Goal: Information Seeking & Learning: Understand process/instructions

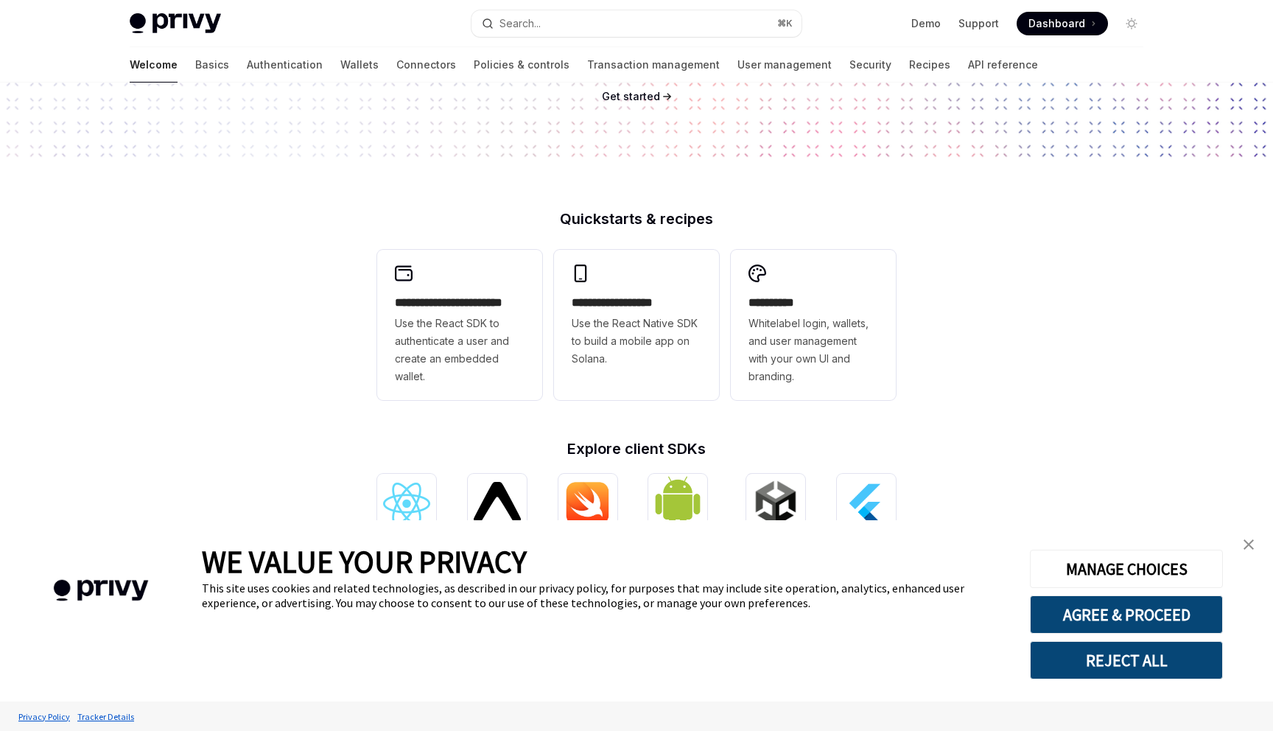
scroll to position [339, 0]
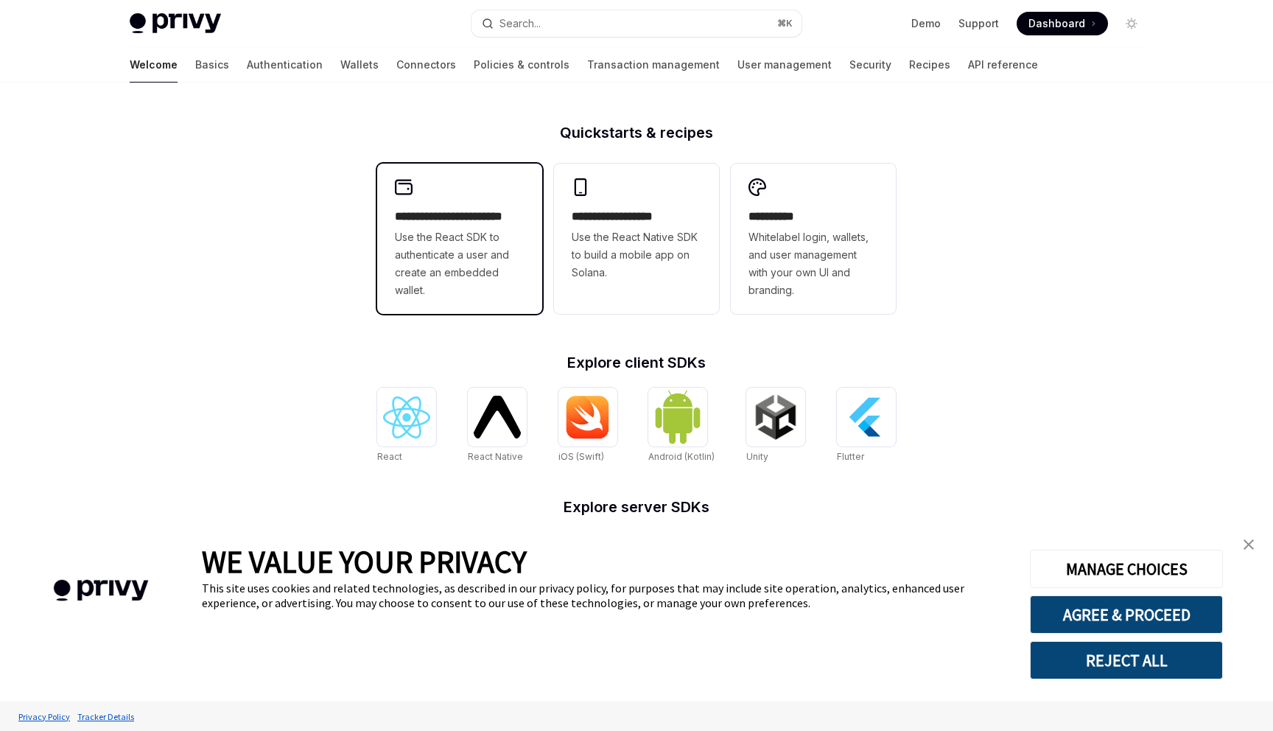
click at [481, 282] on span "Use the React SDK to authenticate a user and create an embedded wallet." at bounding box center [460, 263] width 130 height 71
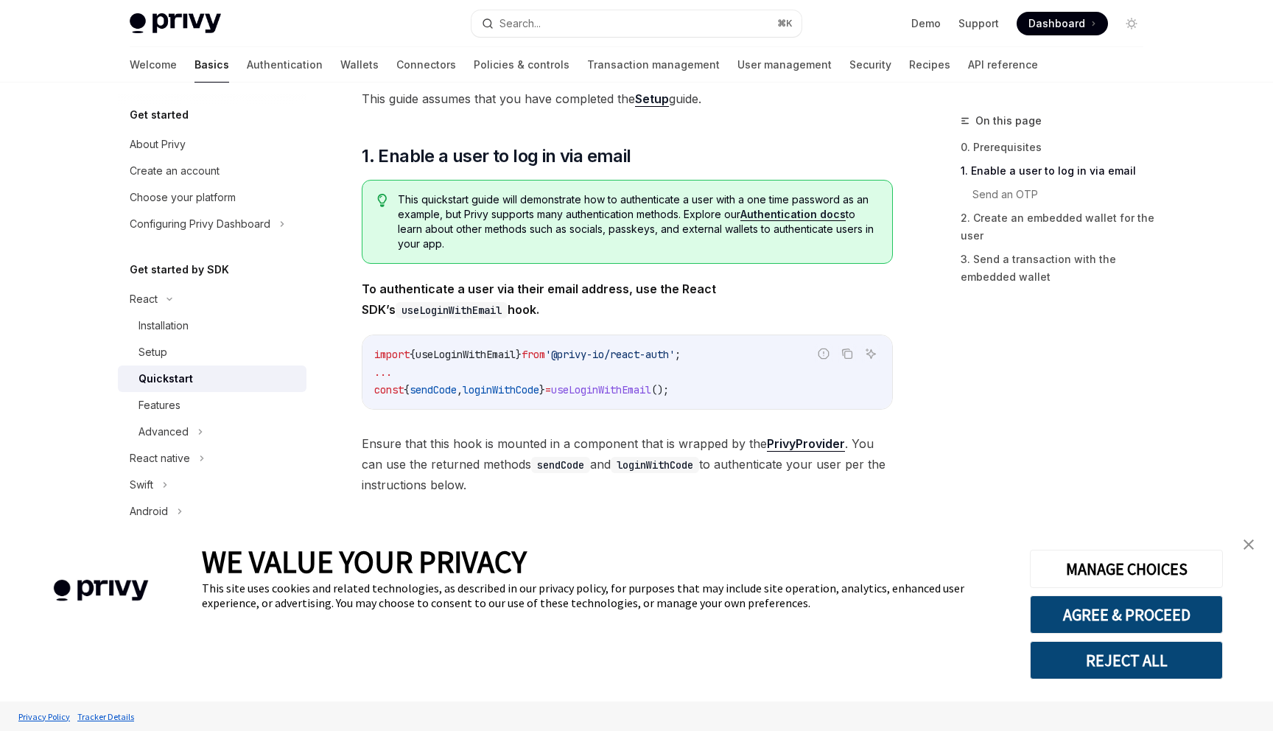
scroll to position [214, 0]
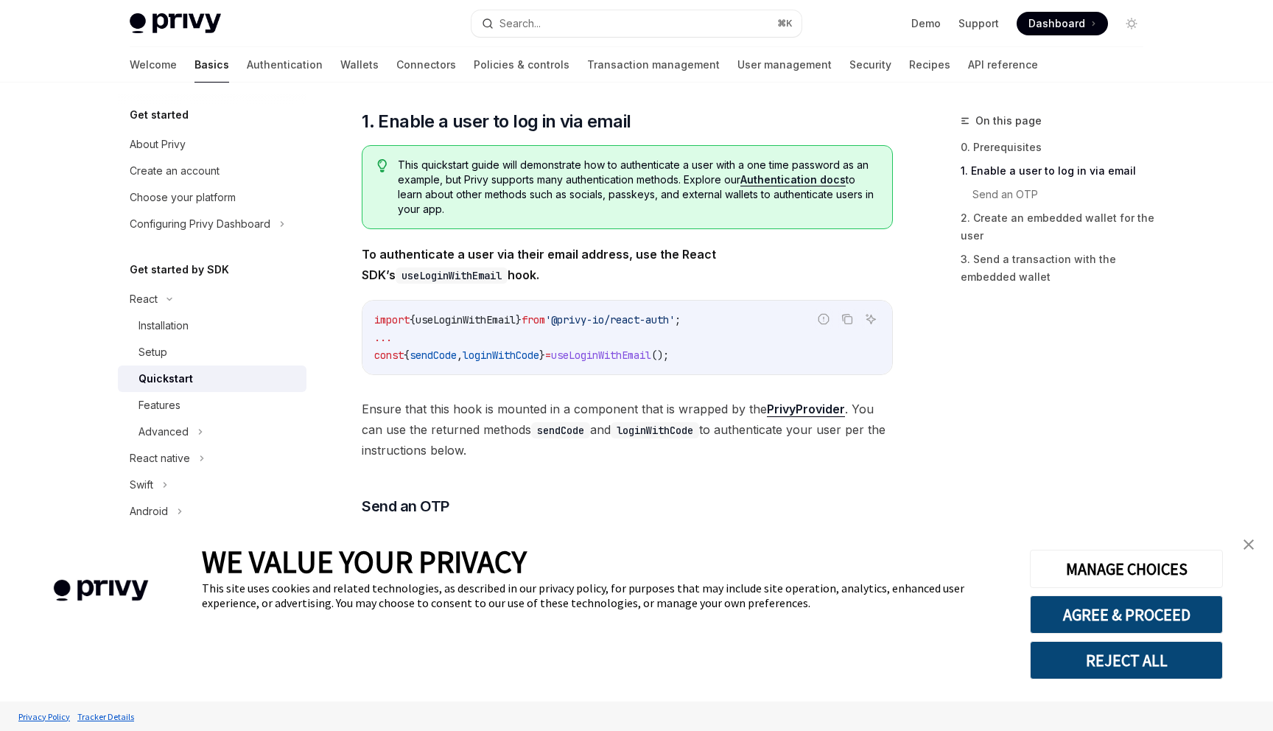
click at [1246, 545] on img "close banner" at bounding box center [1249, 544] width 10 height 10
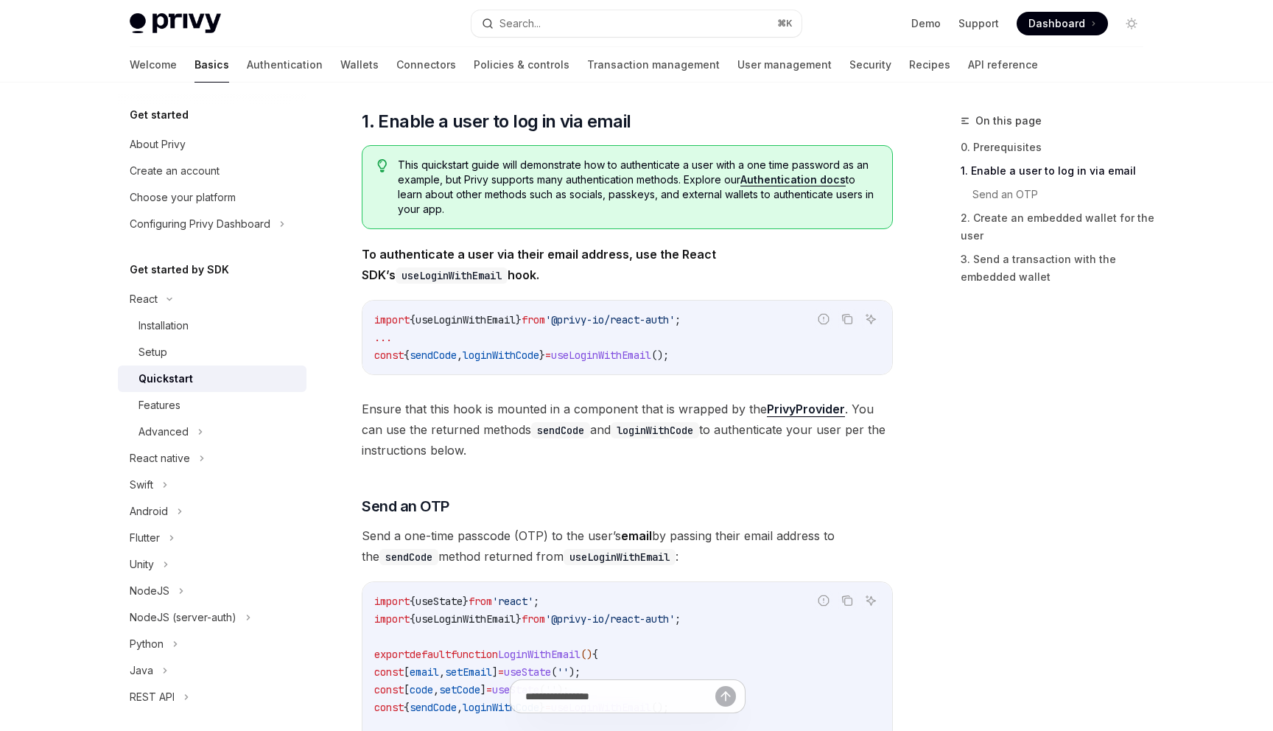
scroll to position [0, 0]
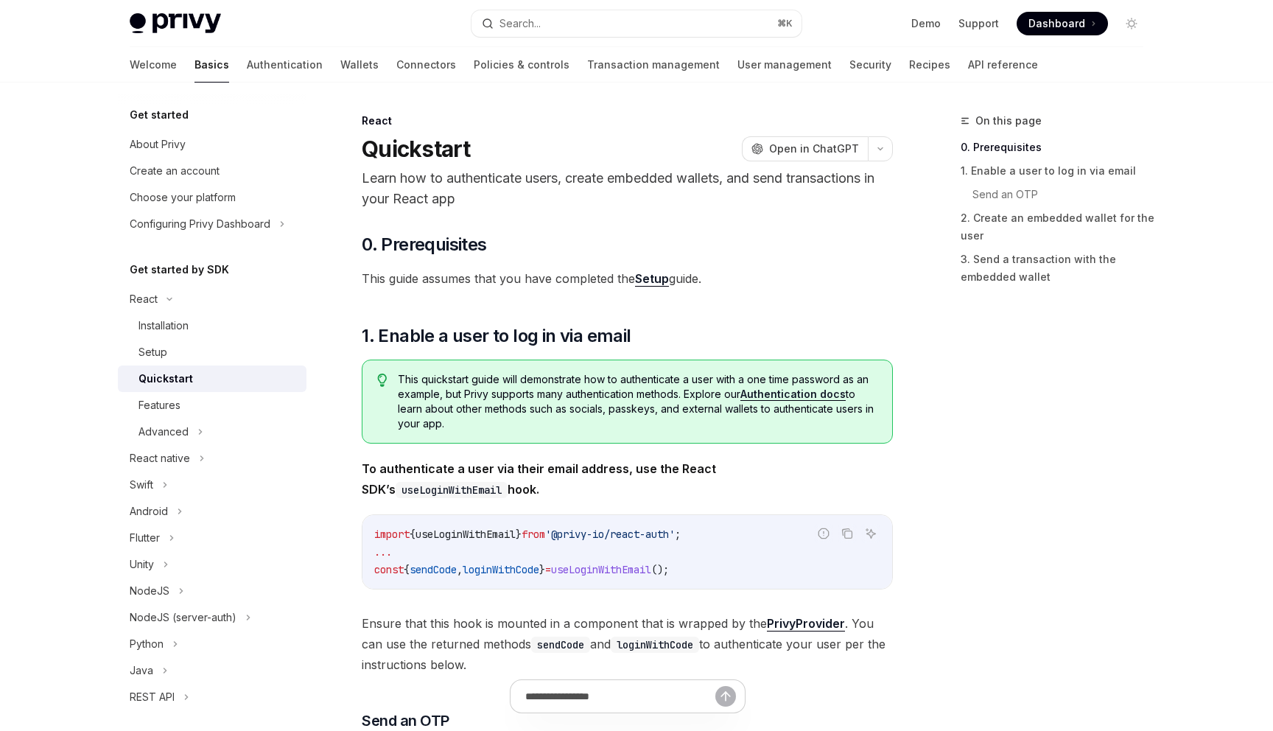
click at [649, 282] on link "Setup" at bounding box center [652, 278] width 34 height 15
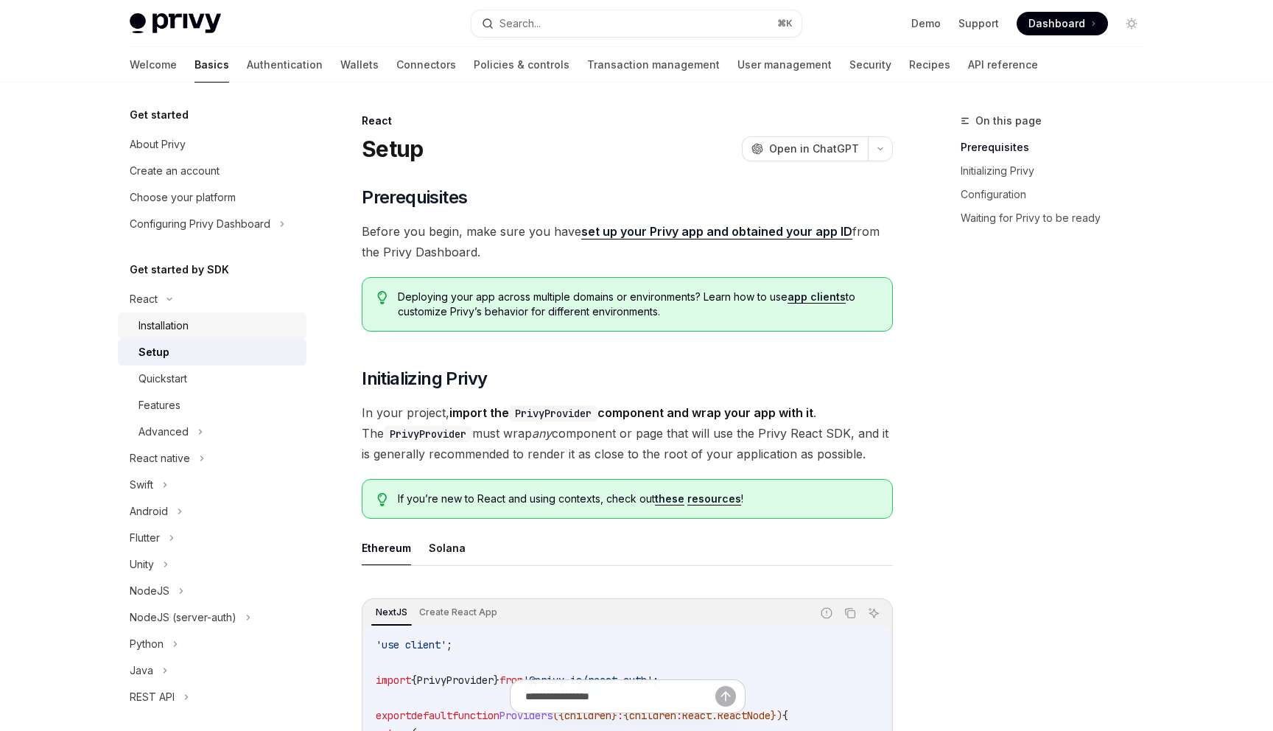
click at [196, 333] on div "Installation" at bounding box center [218, 326] width 159 height 18
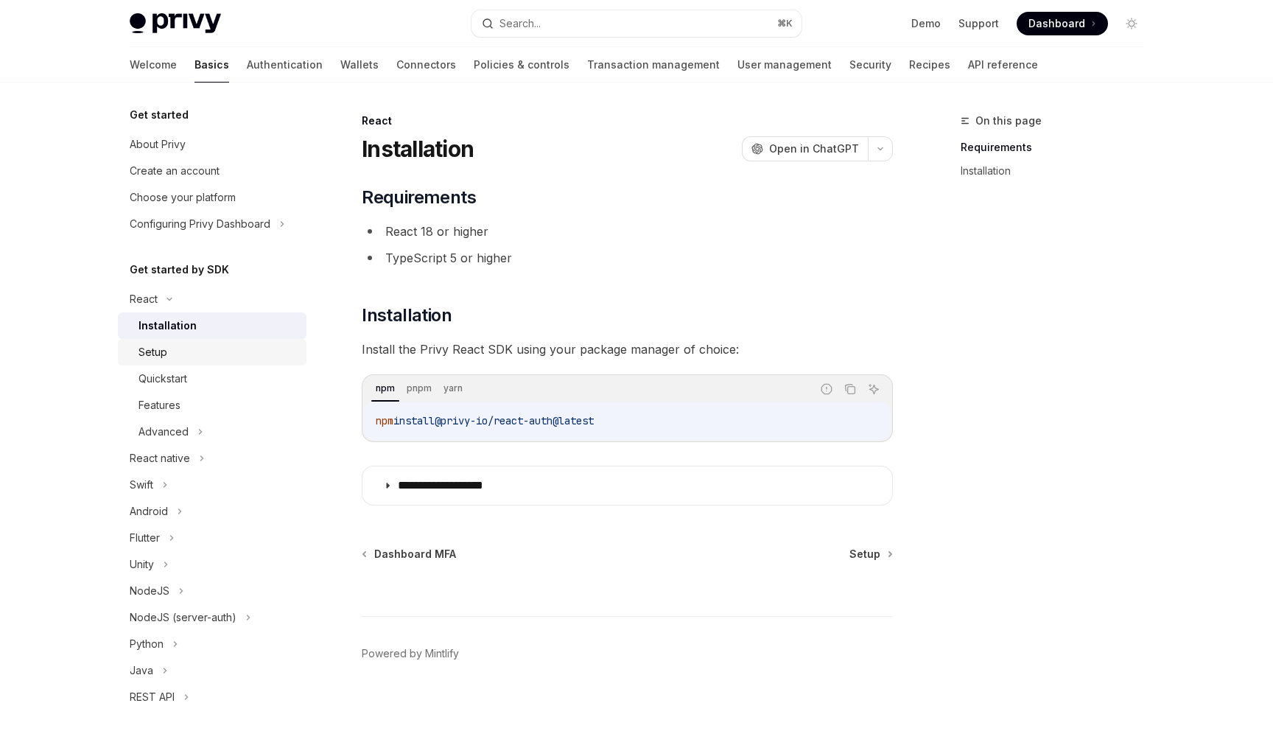
click at [245, 356] on div "Setup" at bounding box center [218, 352] width 159 height 18
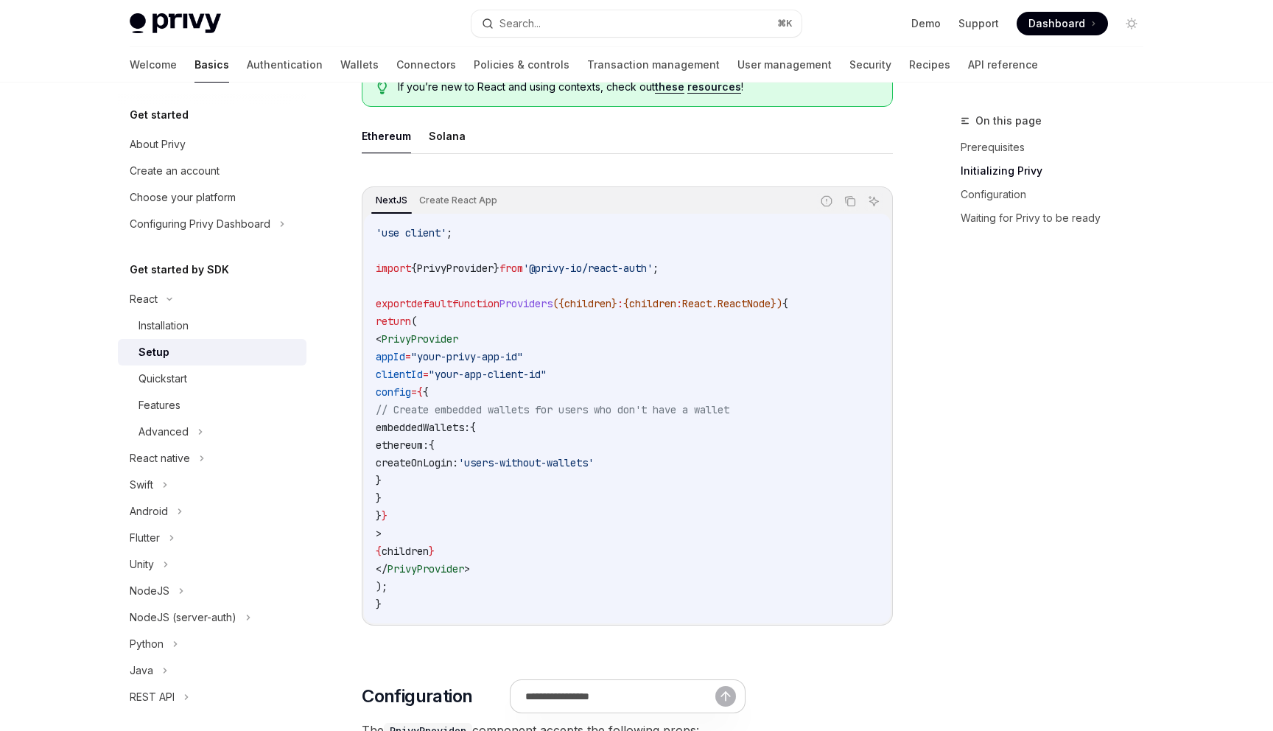
scroll to position [351, 0]
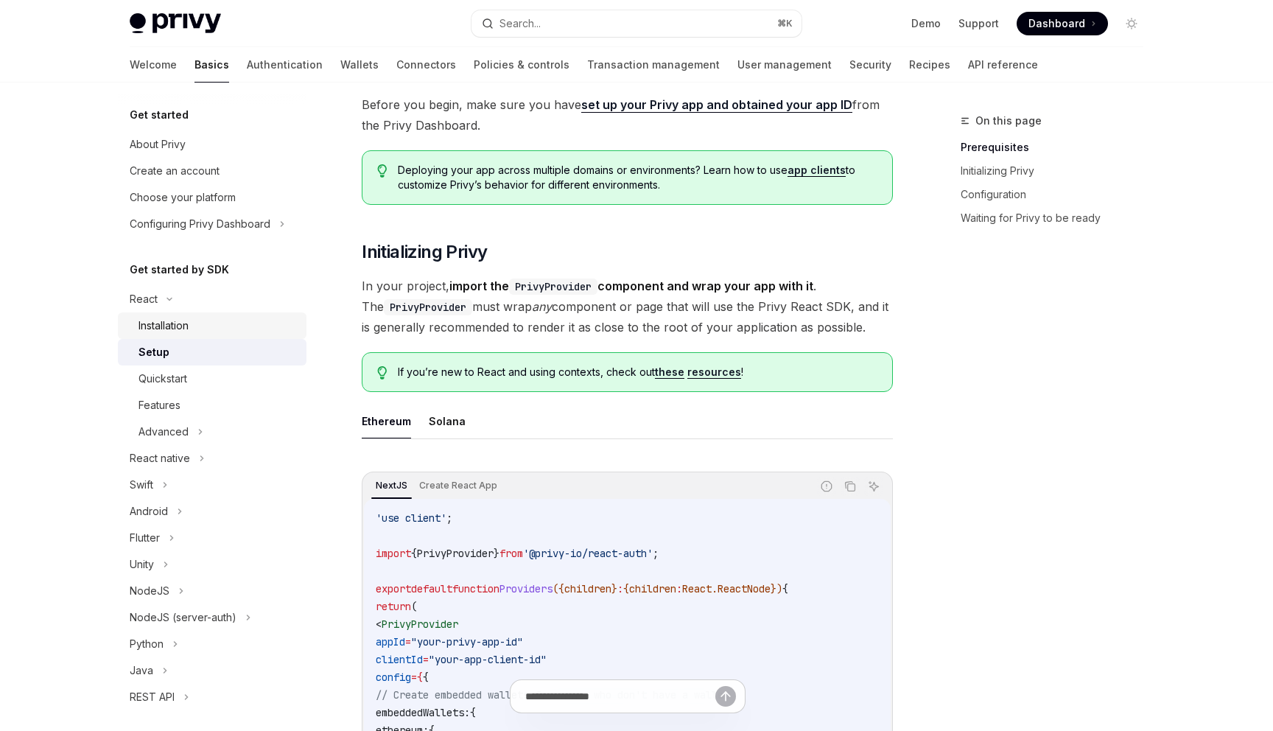
click at [265, 321] on div "Installation" at bounding box center [218, 326] width 159 height 18
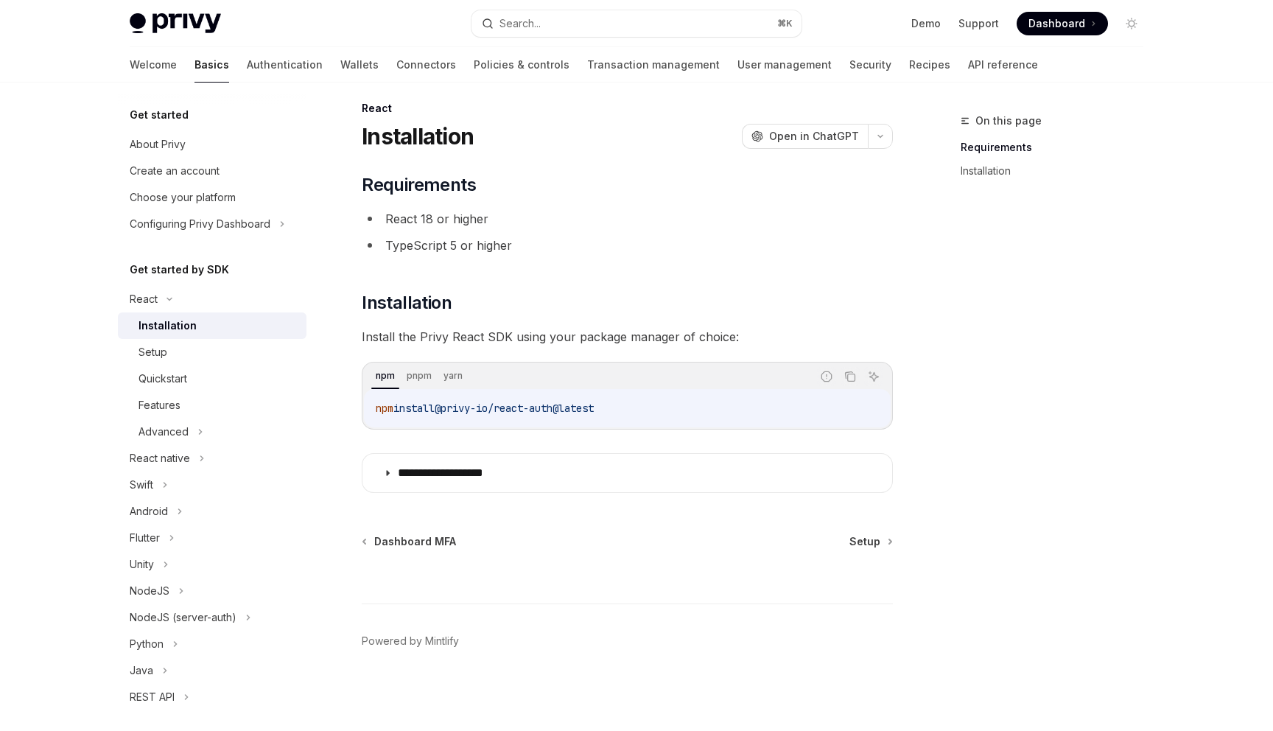
click at [651, 405] on code "npm install @privy-io/react-auth@latest" at bounding box center [627, 408] width 503 height 18
copy div "npm install @privy-io/react-auth@latest"
click at [217, 422] on div "Advanced" at bounding box center [212, 432] width 189 height 27
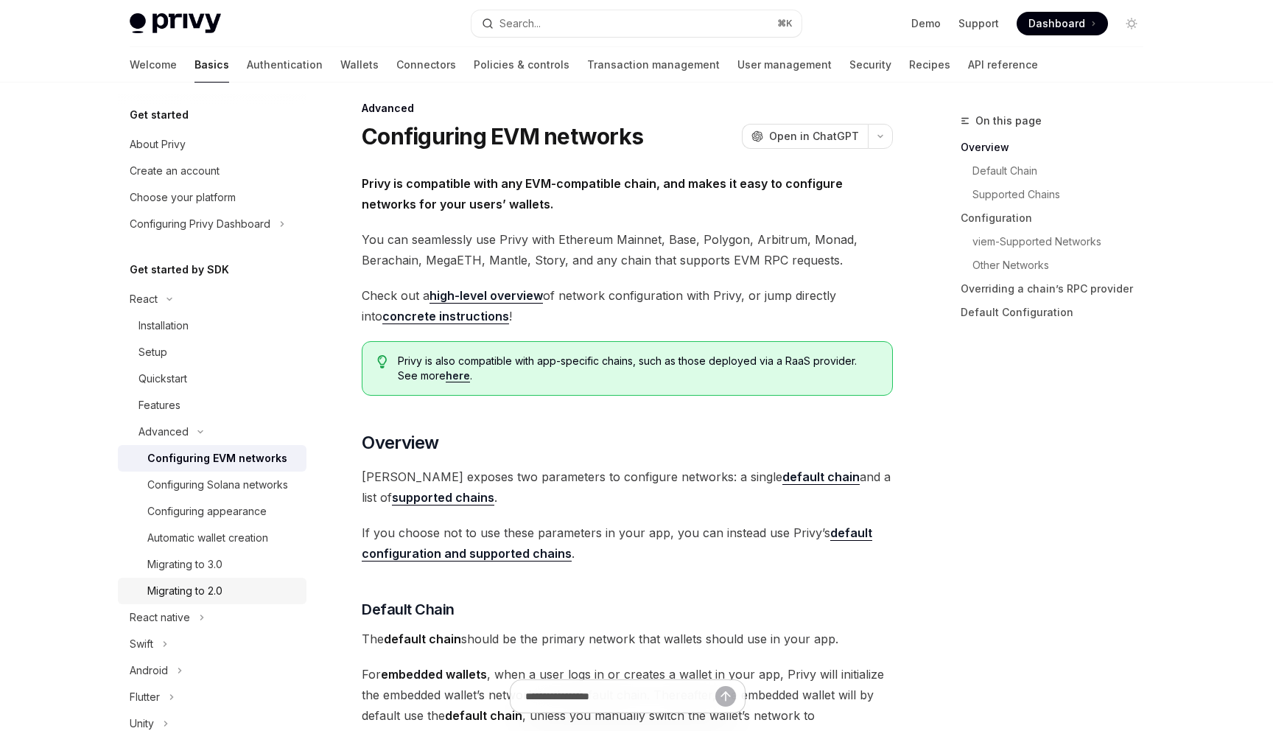
click at [214, 586] on div "Migrating to 2.0" at bounding box center [184, 591] width 75 height 18
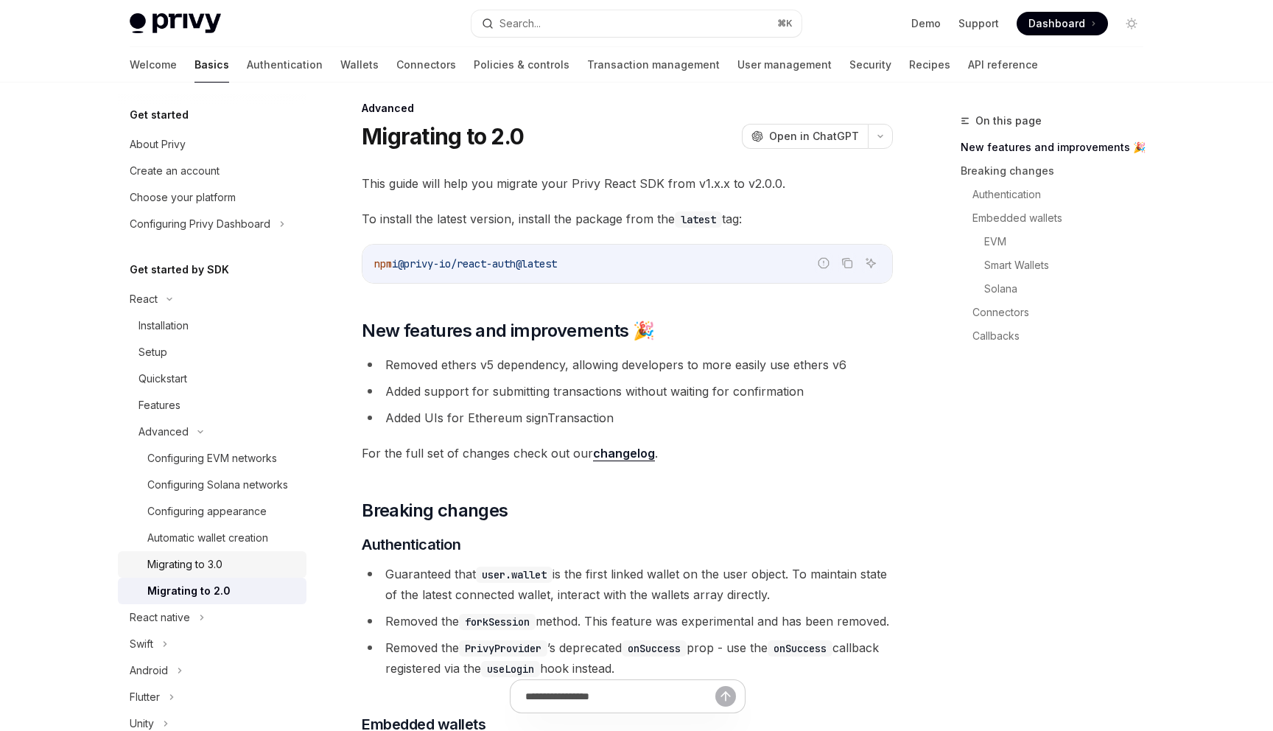
click at [220, 573] on div "Migrating to 3.0" at bounding box center [184, 565] width 75 height 18
type textarea "*"
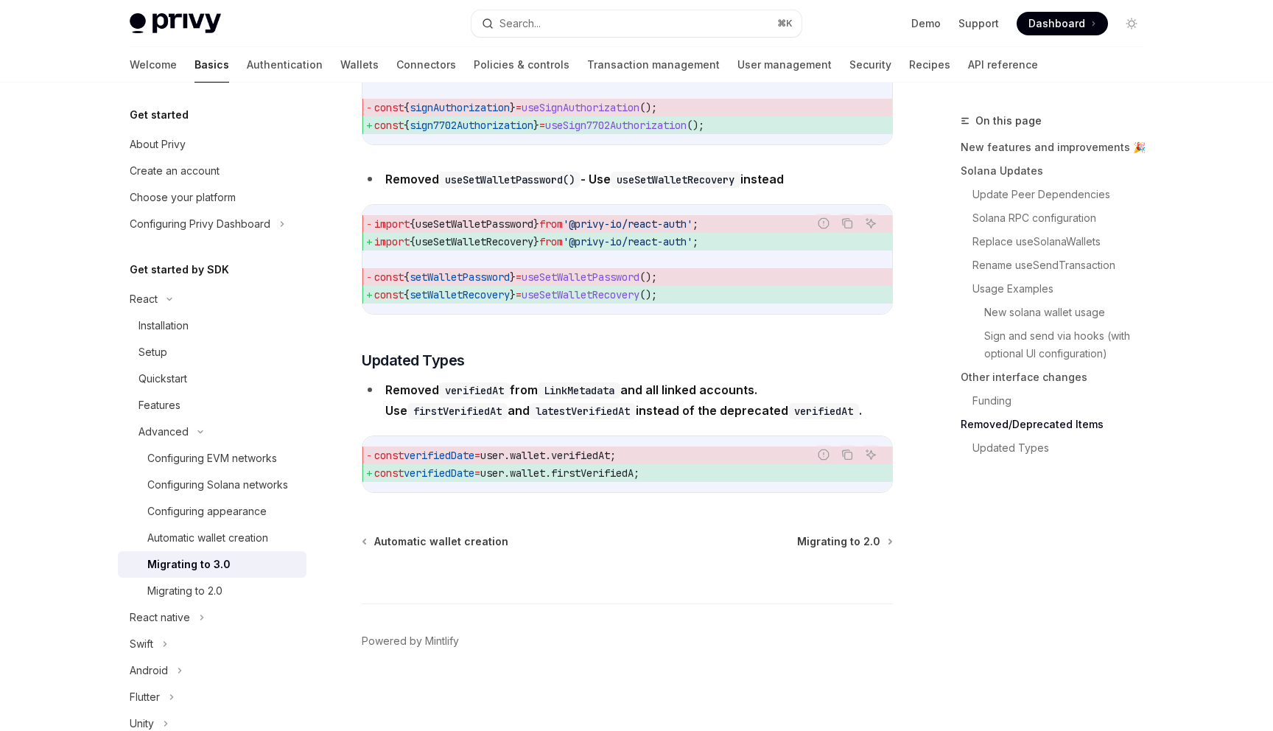
scroll to position [6331, 0]
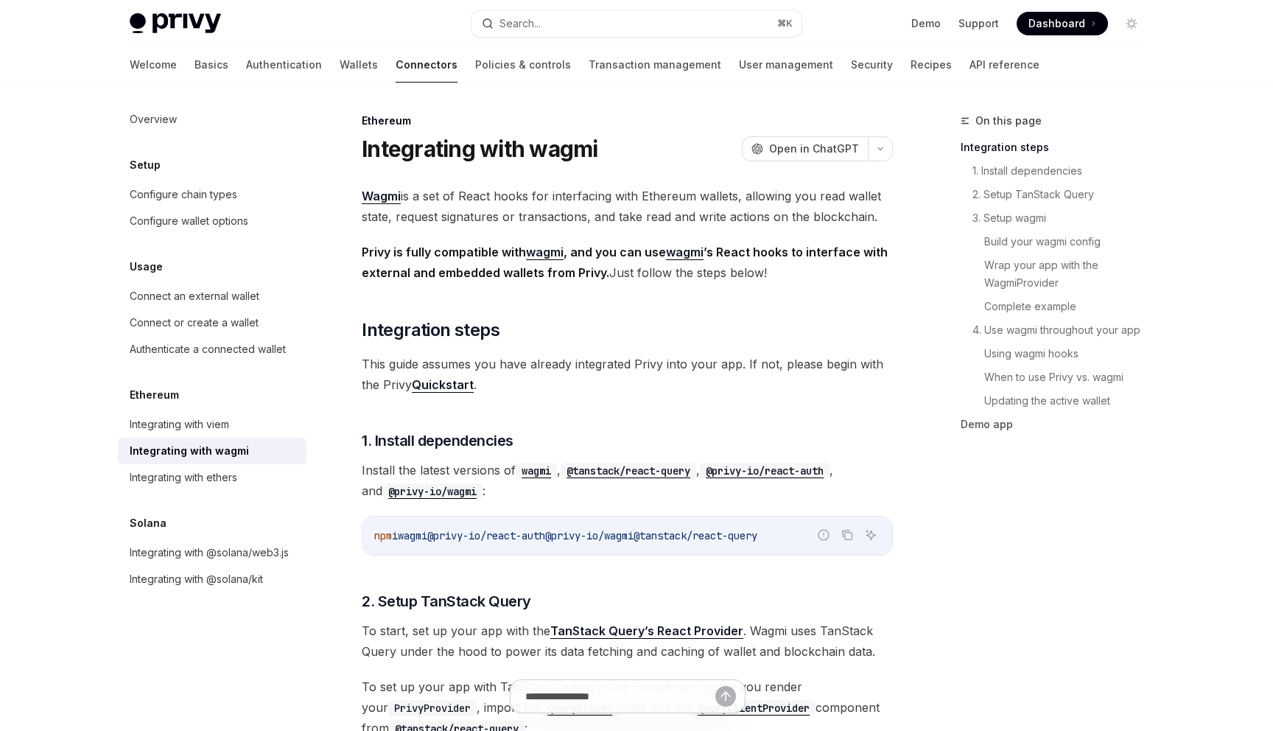
type textarea "*"
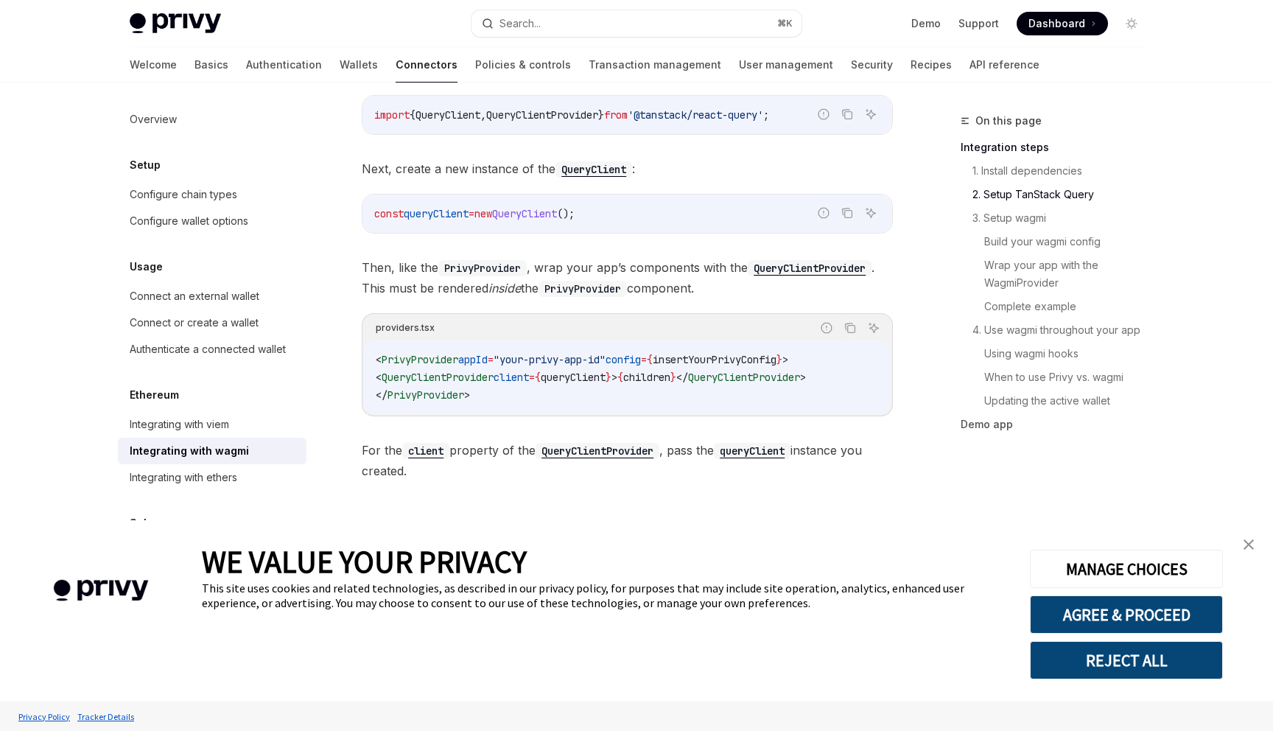
scroll to position [797, 0]
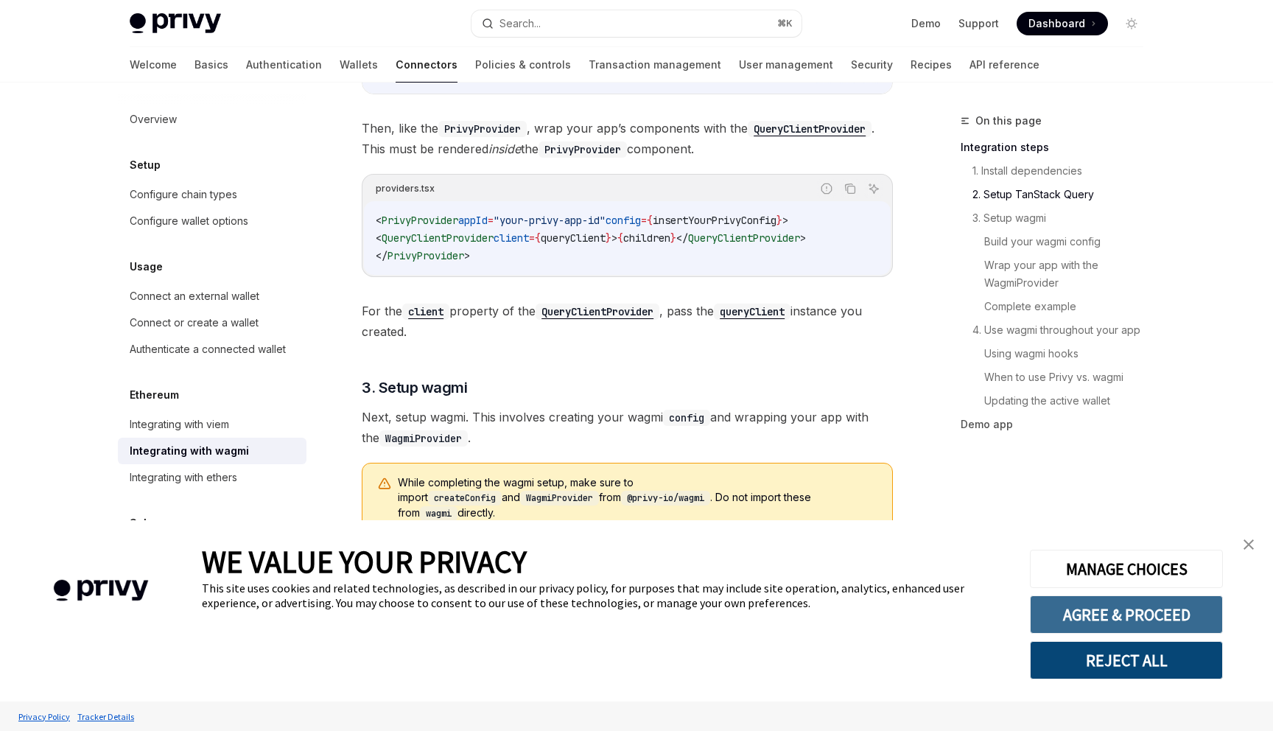
click at [1164, 615] on button "AGREE & PROCEED" at bounding box center [1126, 614] width 193 height 38
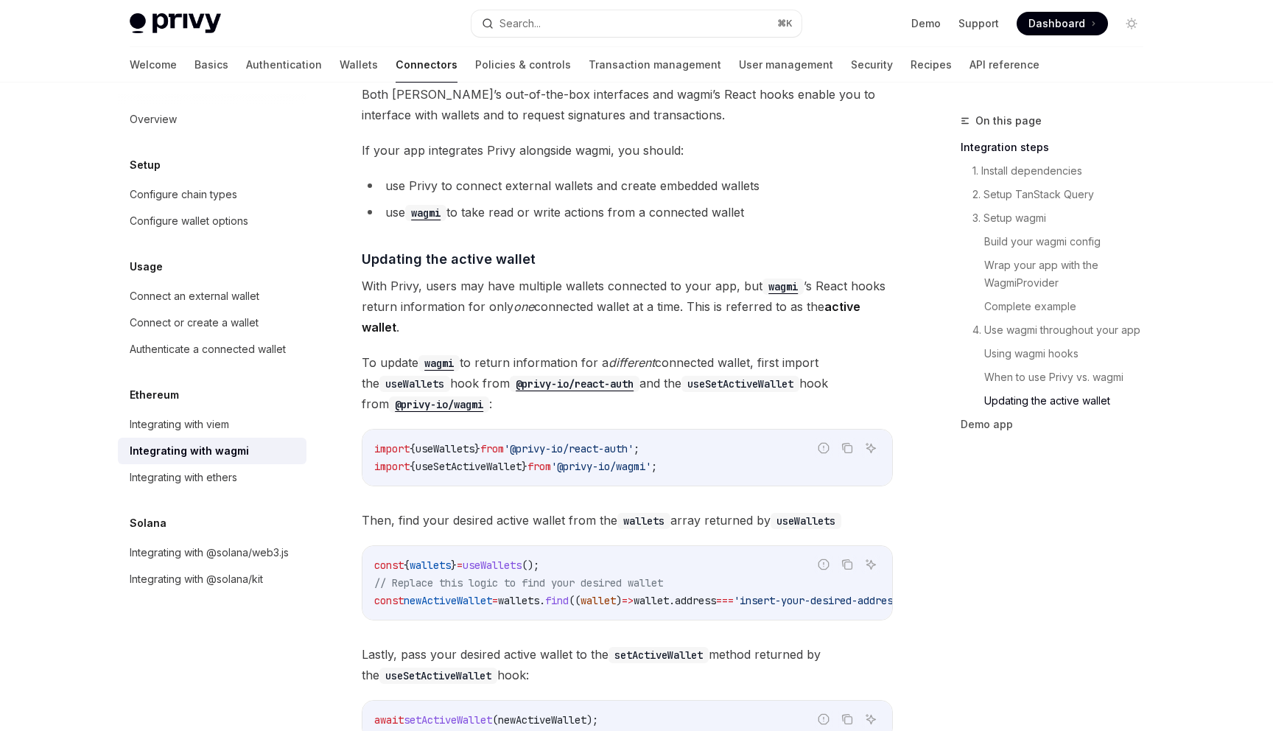
scroll to position [3699, 0]
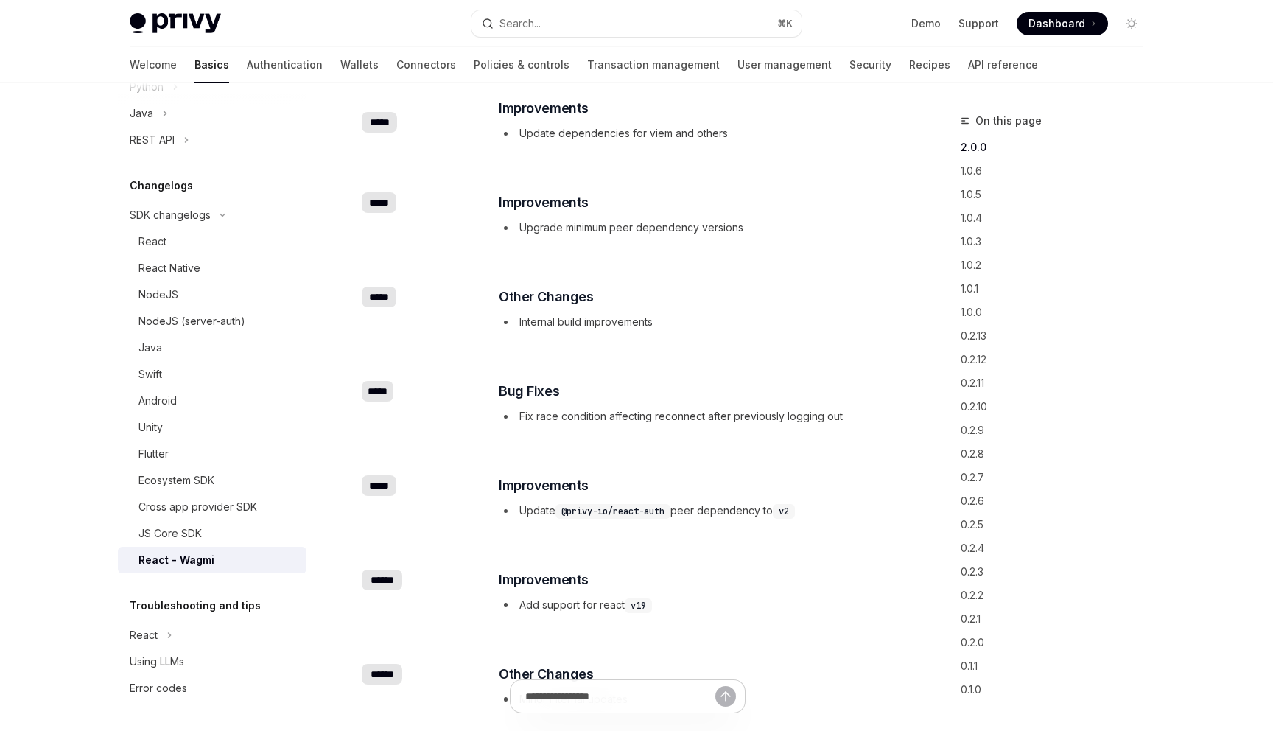
scroll to position [497, 0]
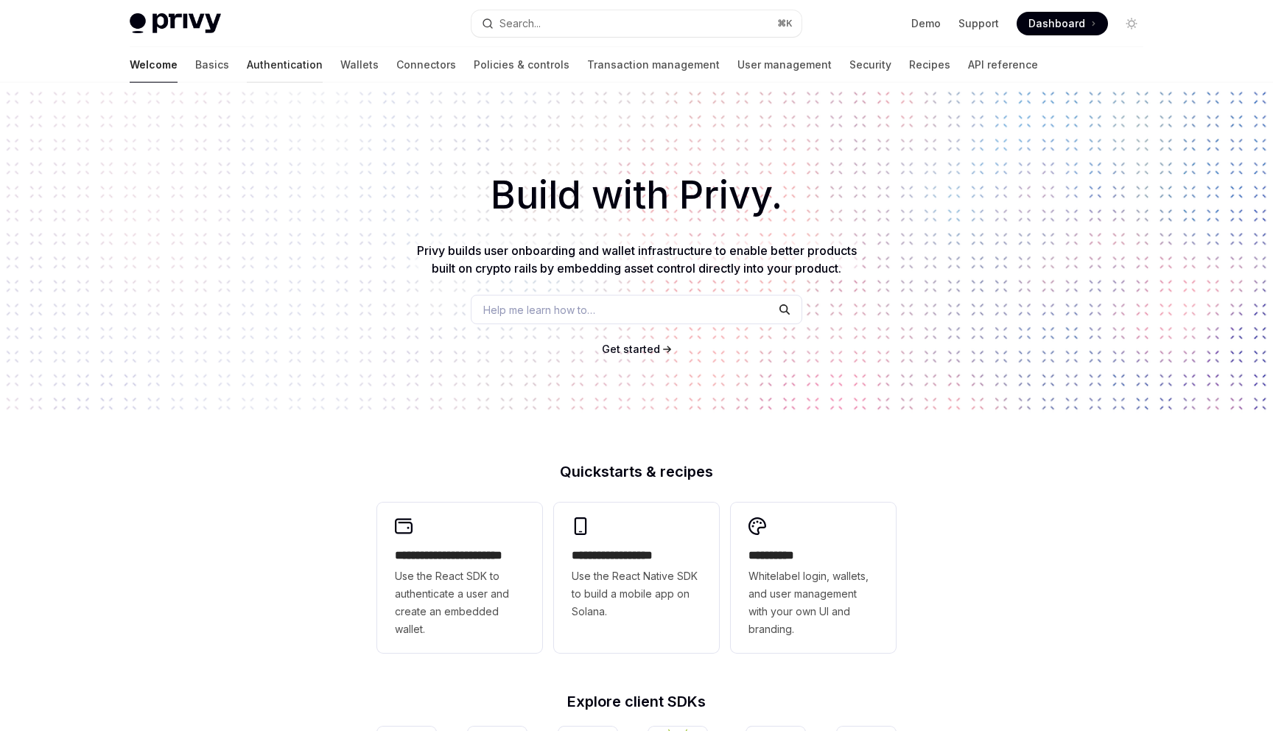
click at [247, 69] on link "Authentication" at bounding box center [285, 64] width 76 height 35
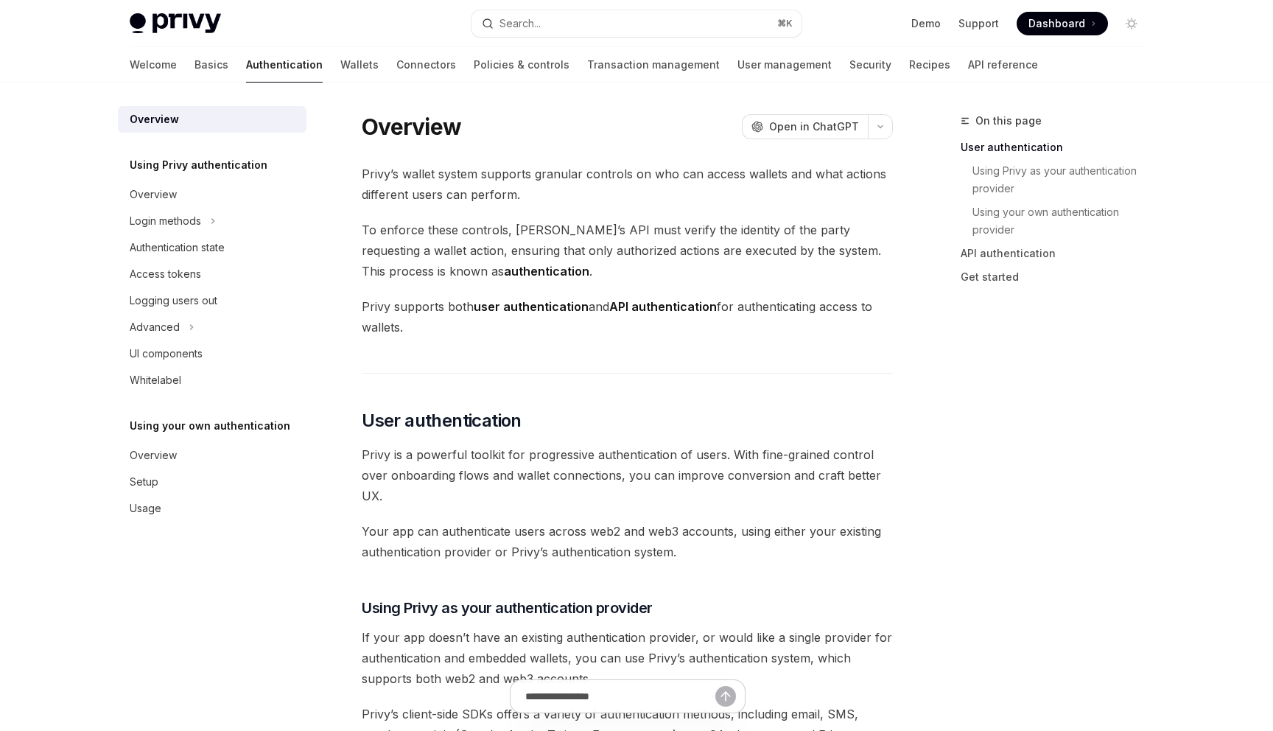
click at [168, 57] on div "Welcome Basics Authentication Wallets Connectors Policies & controls Transactio…" at bounding box center [584, 64] width 909 height 35
click at [195, 63] on link "Basics" at bounding box center [212, 64] width 34 height 35
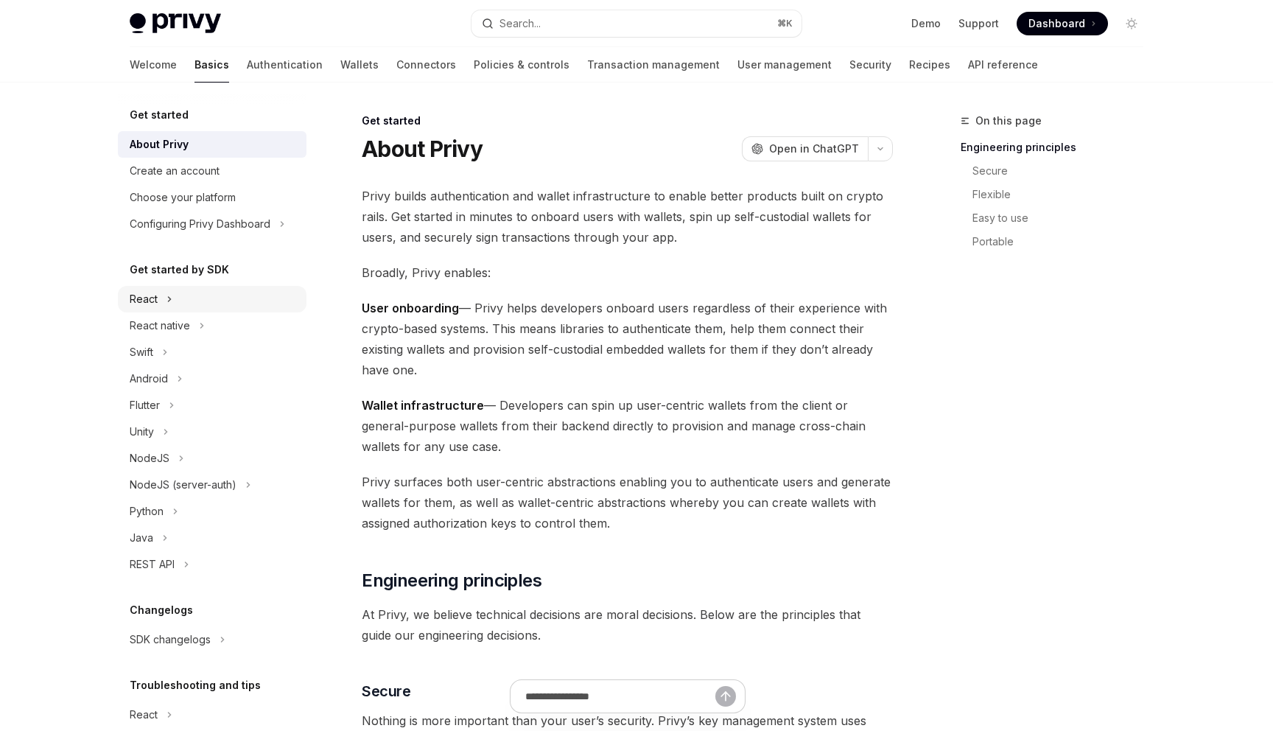
click at [178, 307] on div "React" at bounding box center [212, 299] width 189 height 27
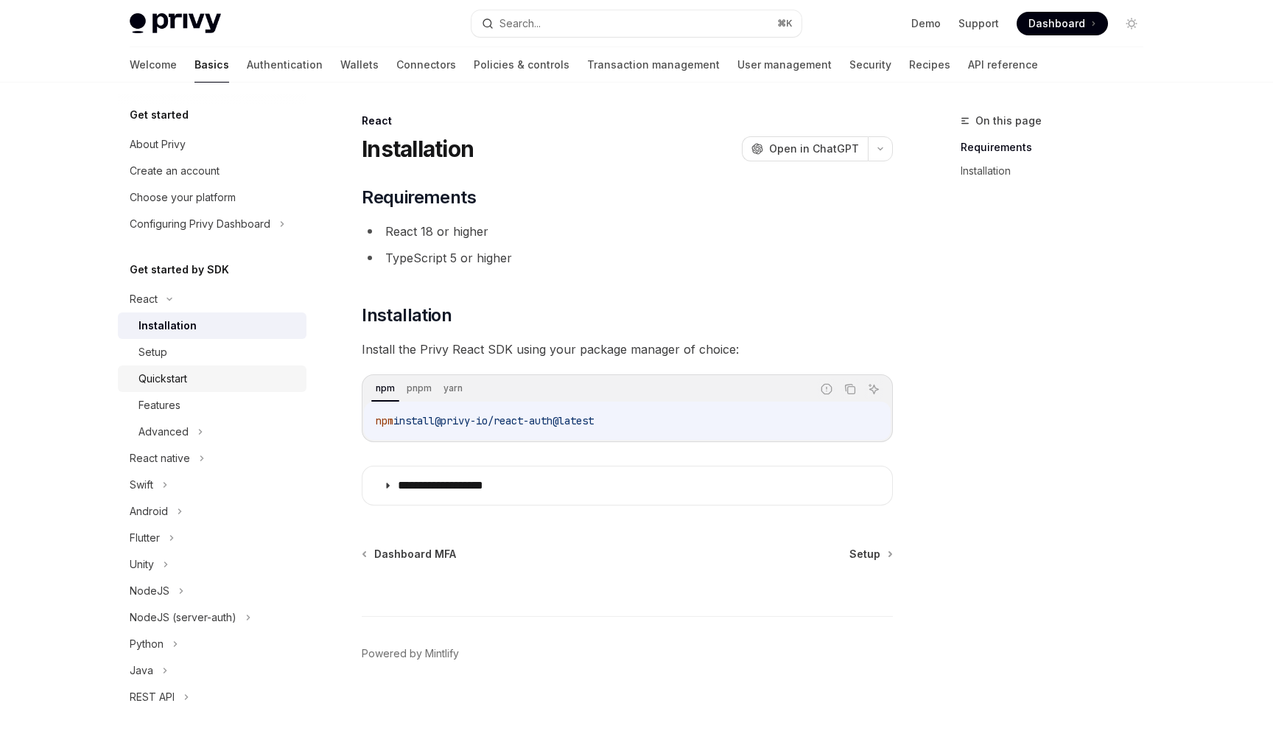
click at [180, 377] on div "Quickstart" at bounding box center [163, 379] width 49 height 18
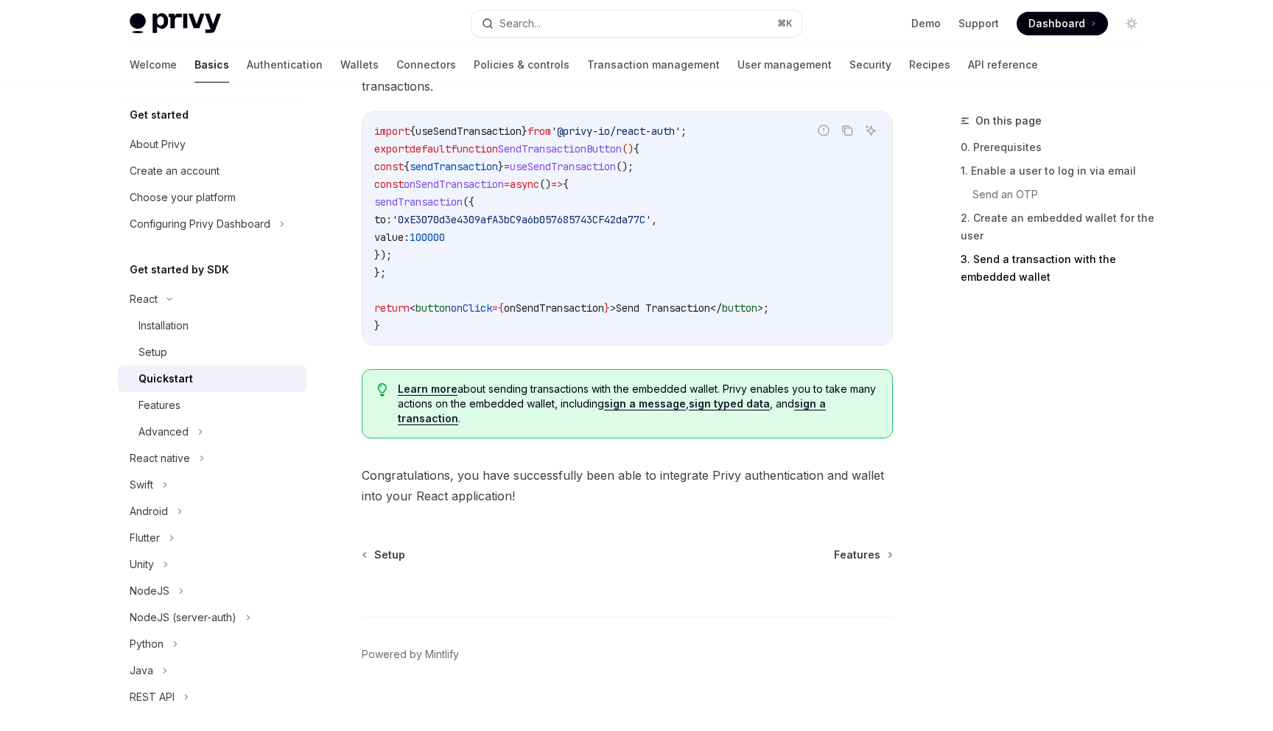
scroll to position [1430, 0]
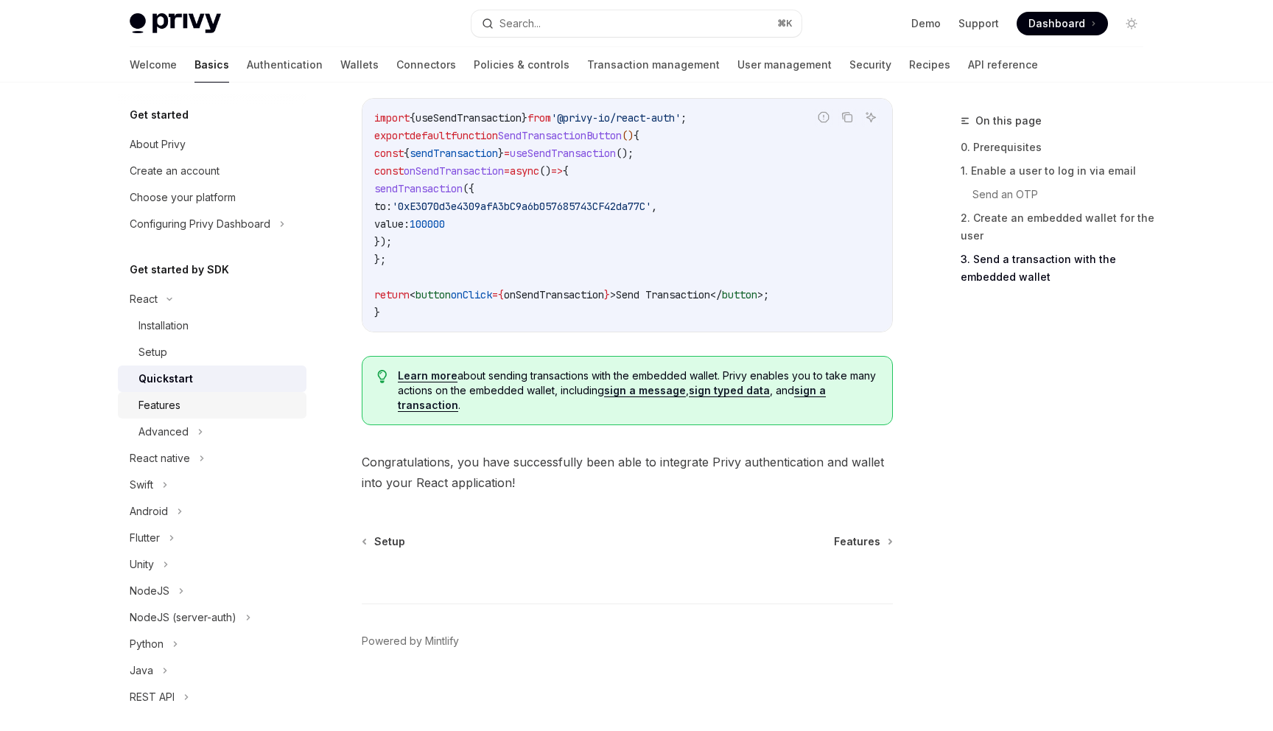
click at [261, 415] on link "Features" at bounding box center [212, 405] width 189 height 27
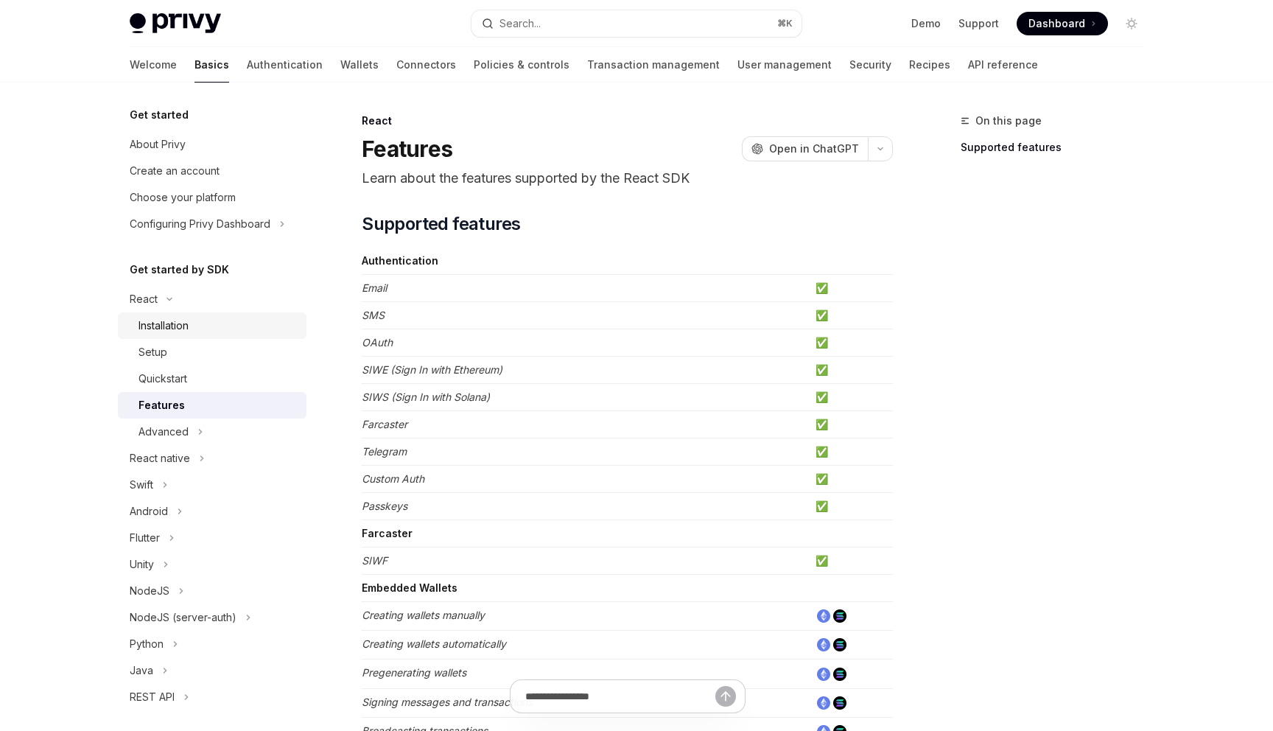
click at [260, 334] on div "Installation" at bounding box center [218, 326] width 159 height 18
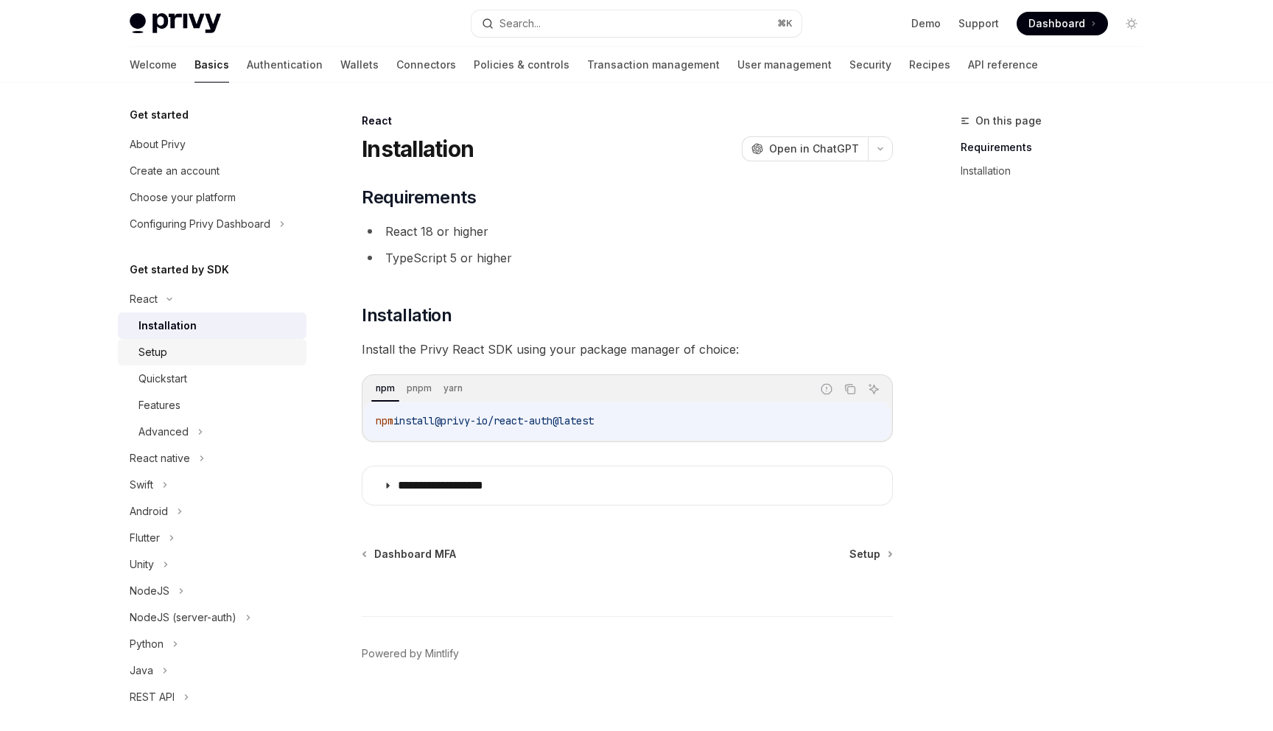
click at [253, 343] on link "Setup" at bounding box center [212, 352] width 189 height 27
type textarea "*"
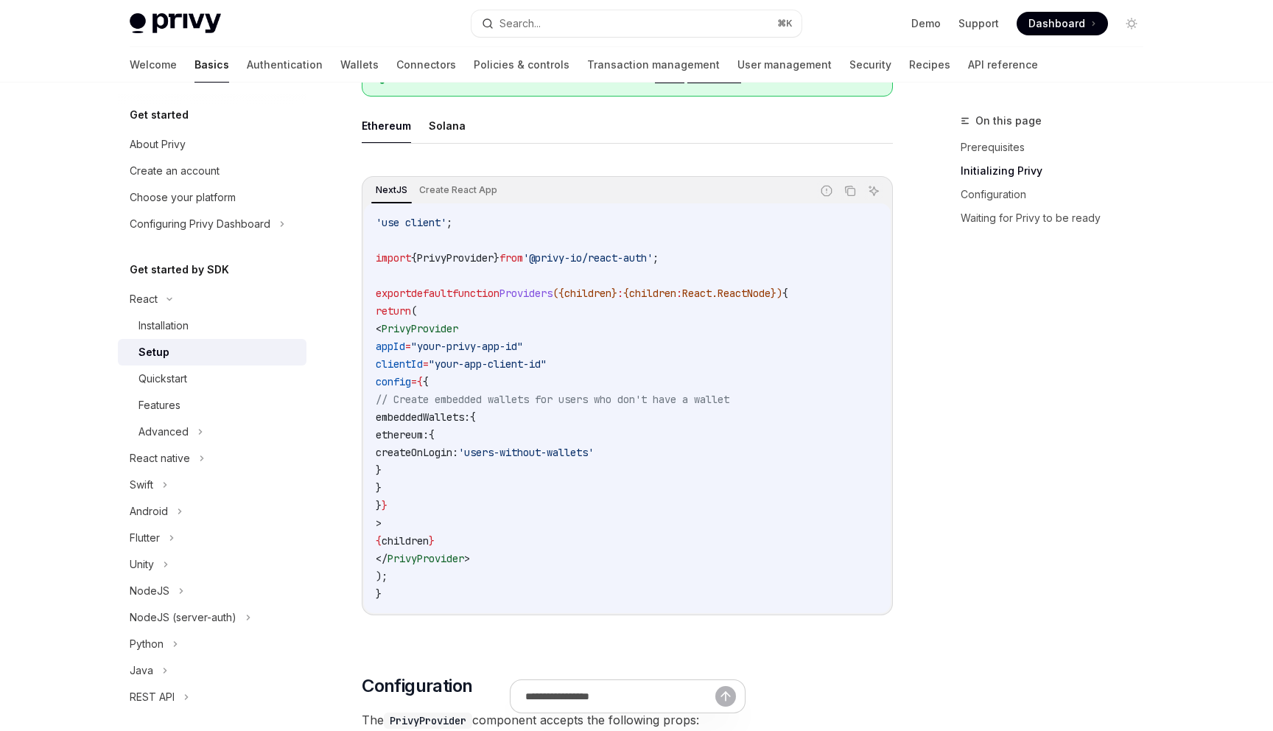
scroll to position [438, 0]
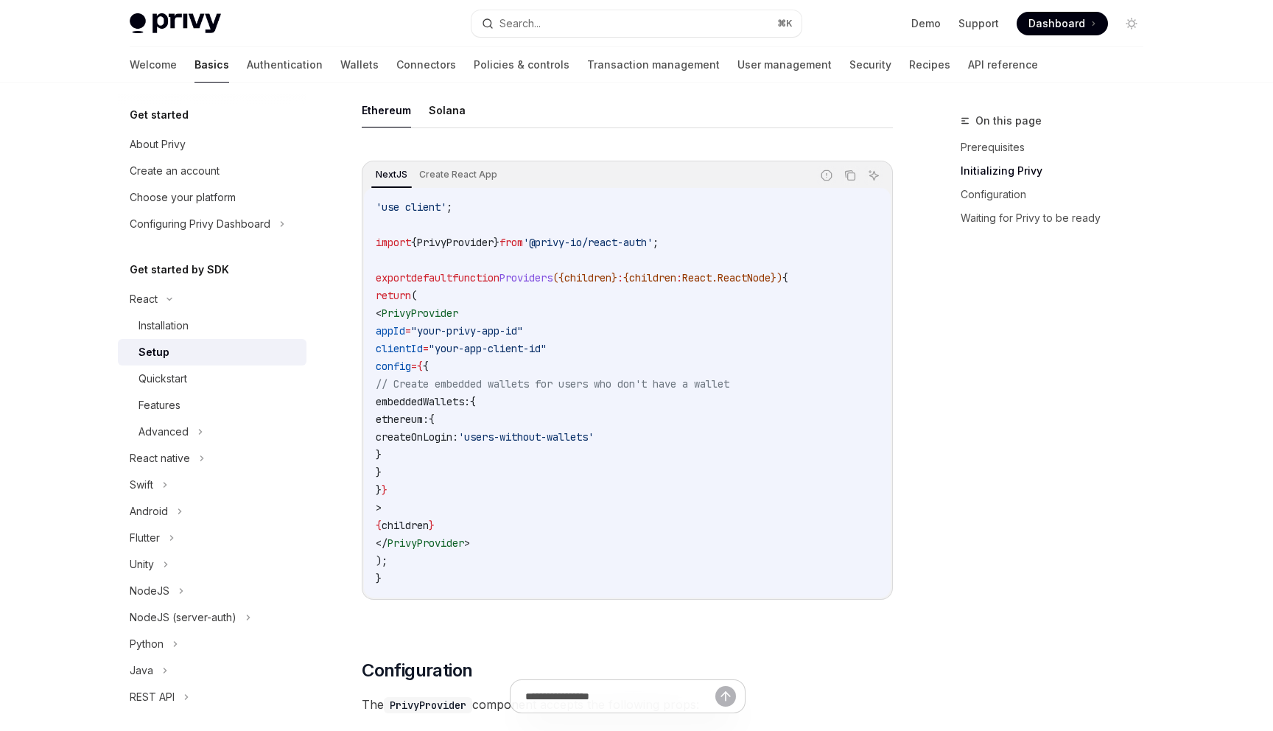
click at [470, 405] on span "embeddedWallets:" at bounding box center [423, 401] width 94 height 13
copy span "embeddedWallets"
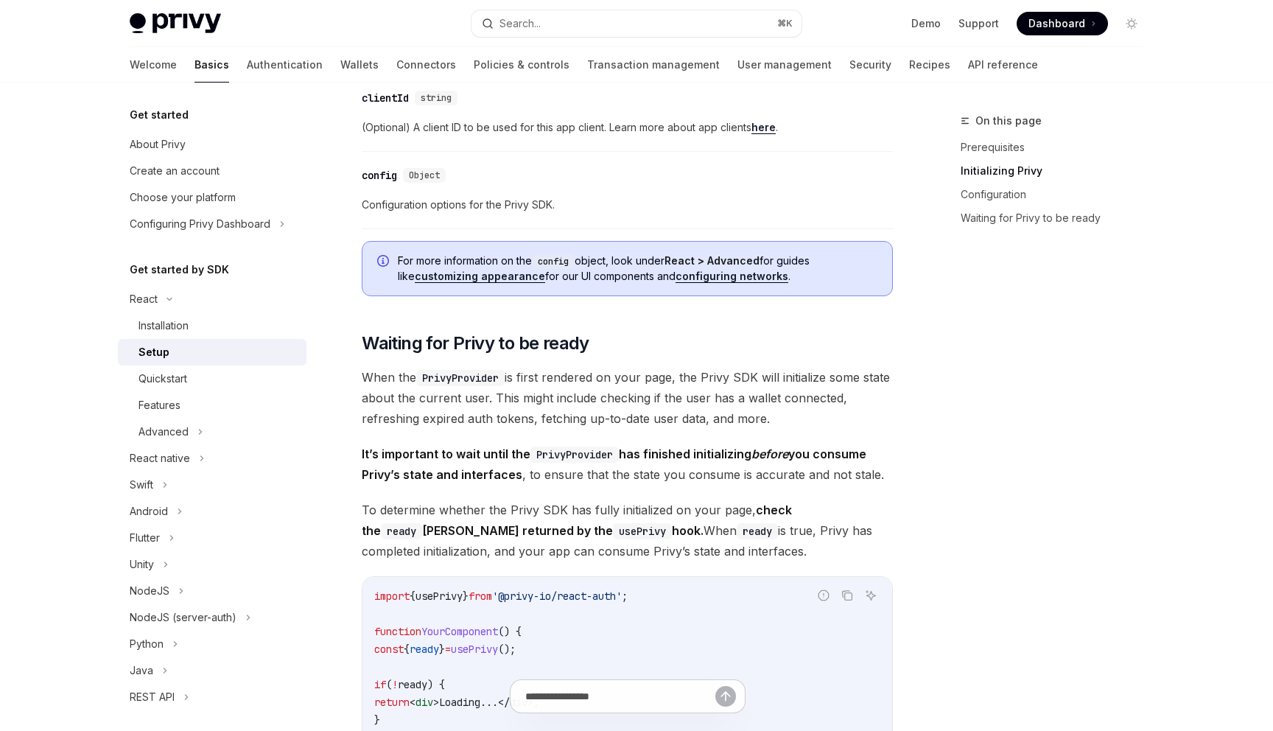
scroll to position [1210, 0]
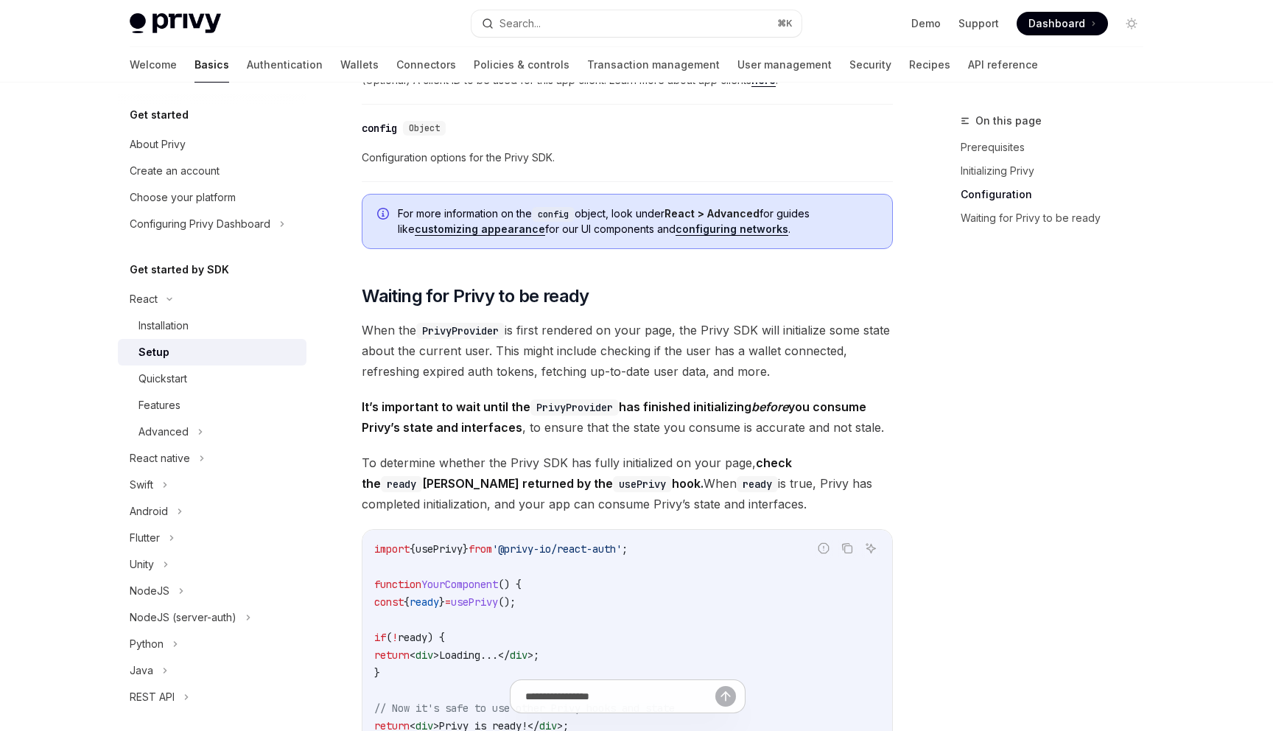
click at [468, 228] on link "customizing appearance" at bounding box center [480, 229] width 130 height 13
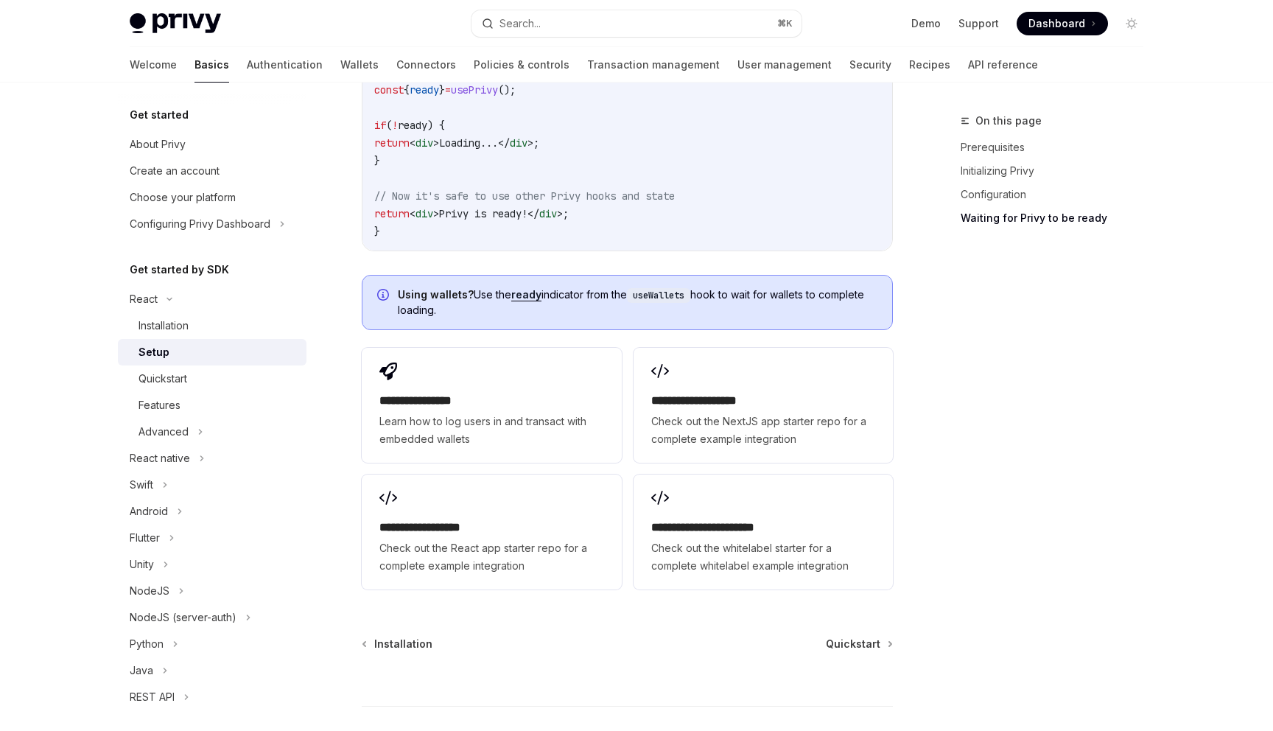
scroll to position [1824, 0]
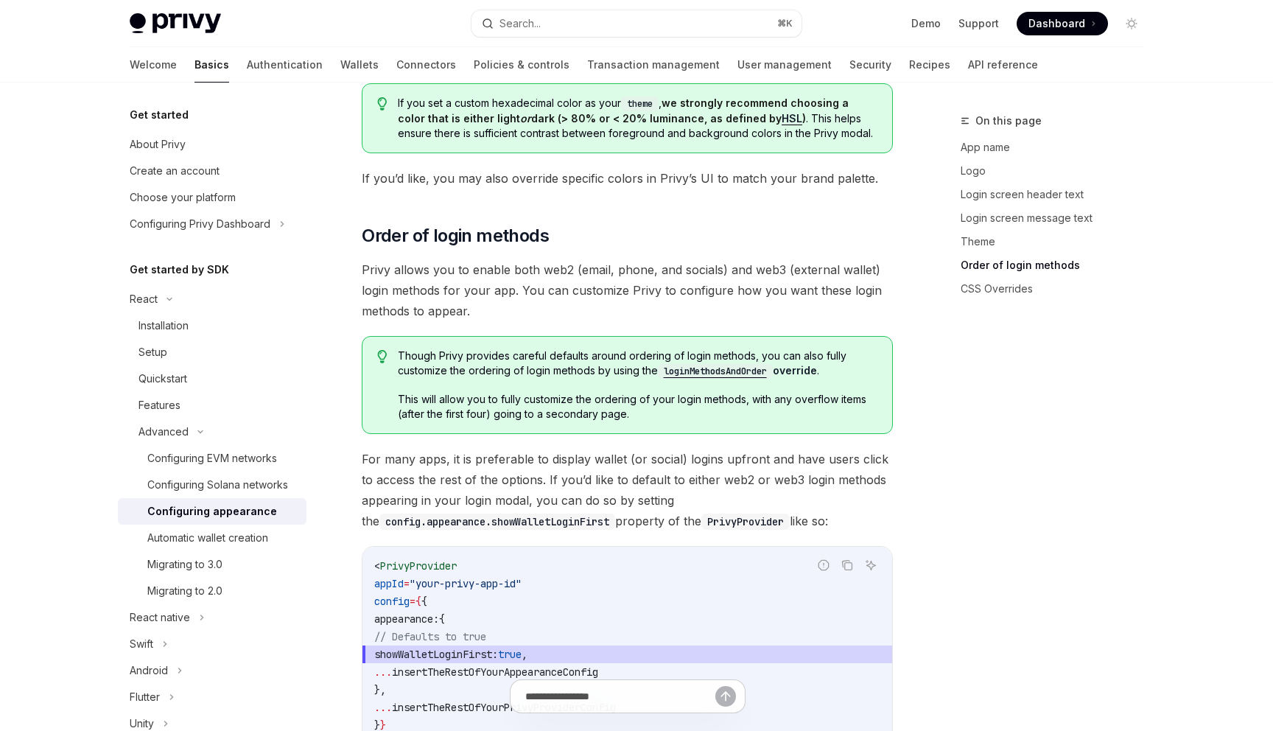
scroll to position [2714, 0]
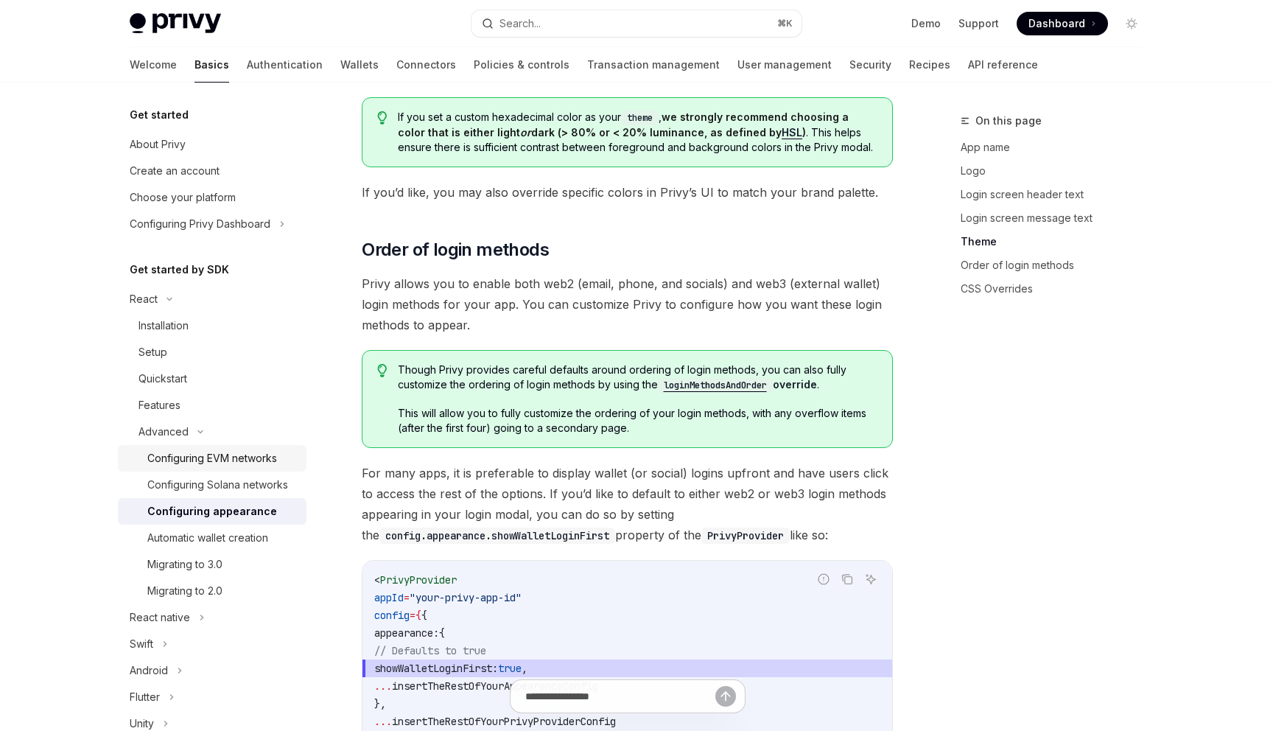
click at [247, 452] on div "Configuring EVM networks" at bounding box center [212, 459] width 130 height 18
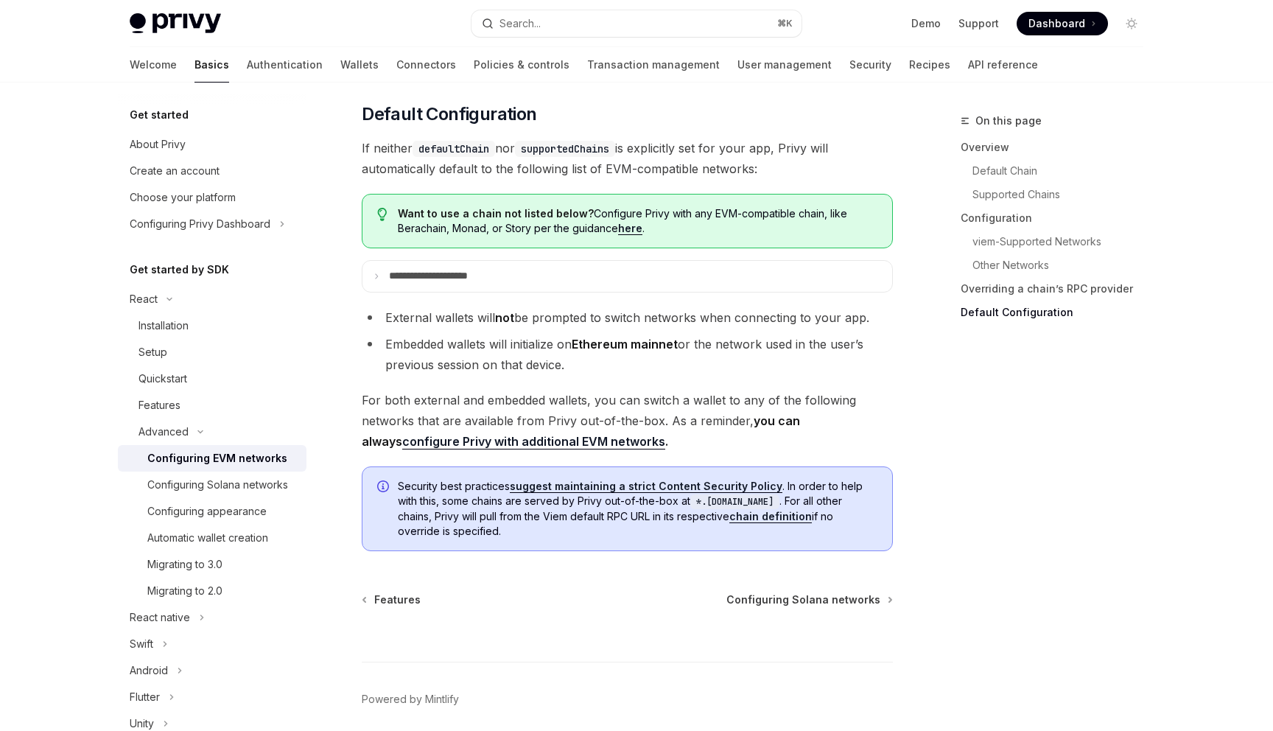
scroll to position [3736, 0]
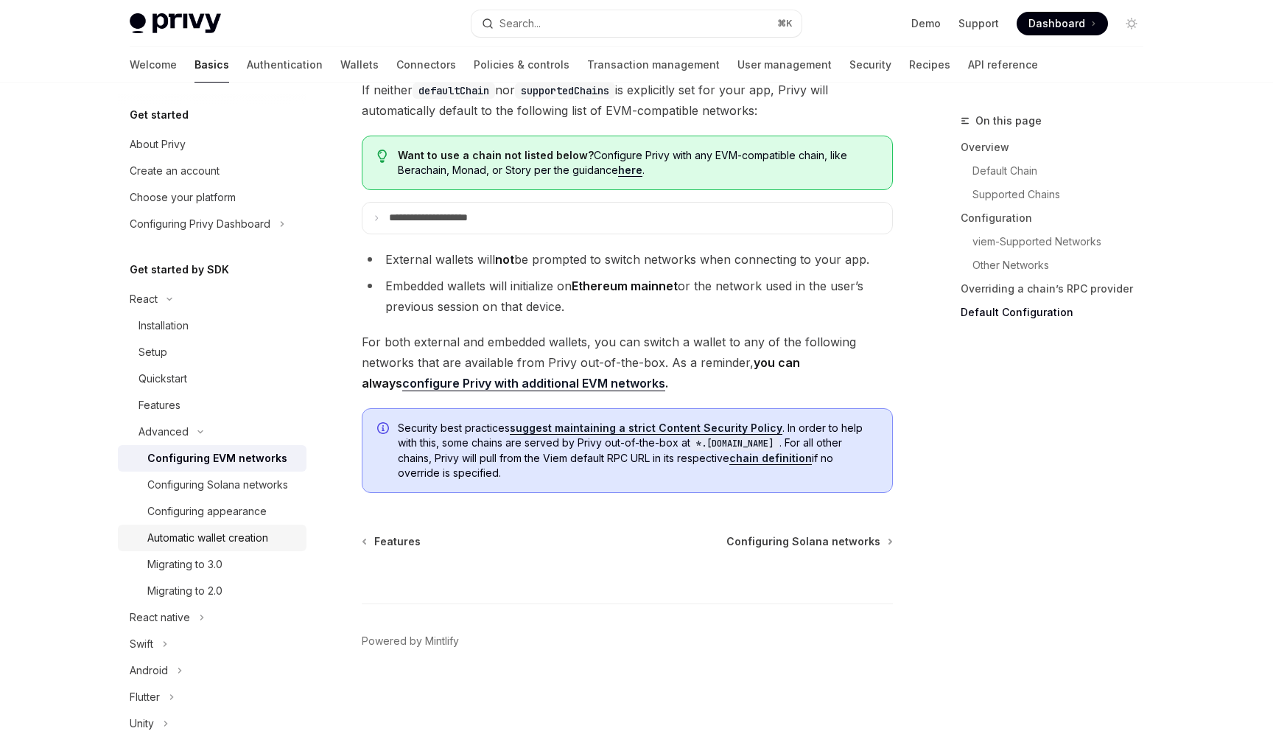
click at [220, 534] on div "Automatic wallet creation" at bounding box center [207, 538] width 121 height 18
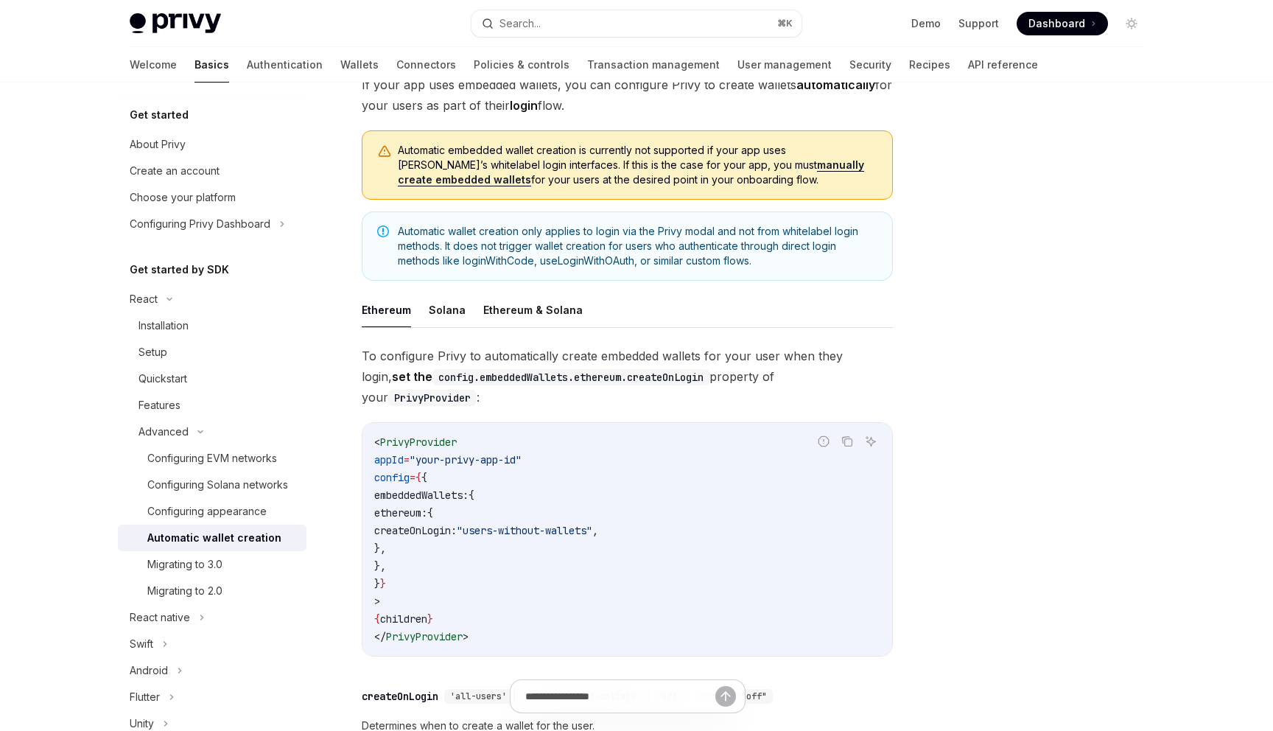
scroll to position [106, 0]
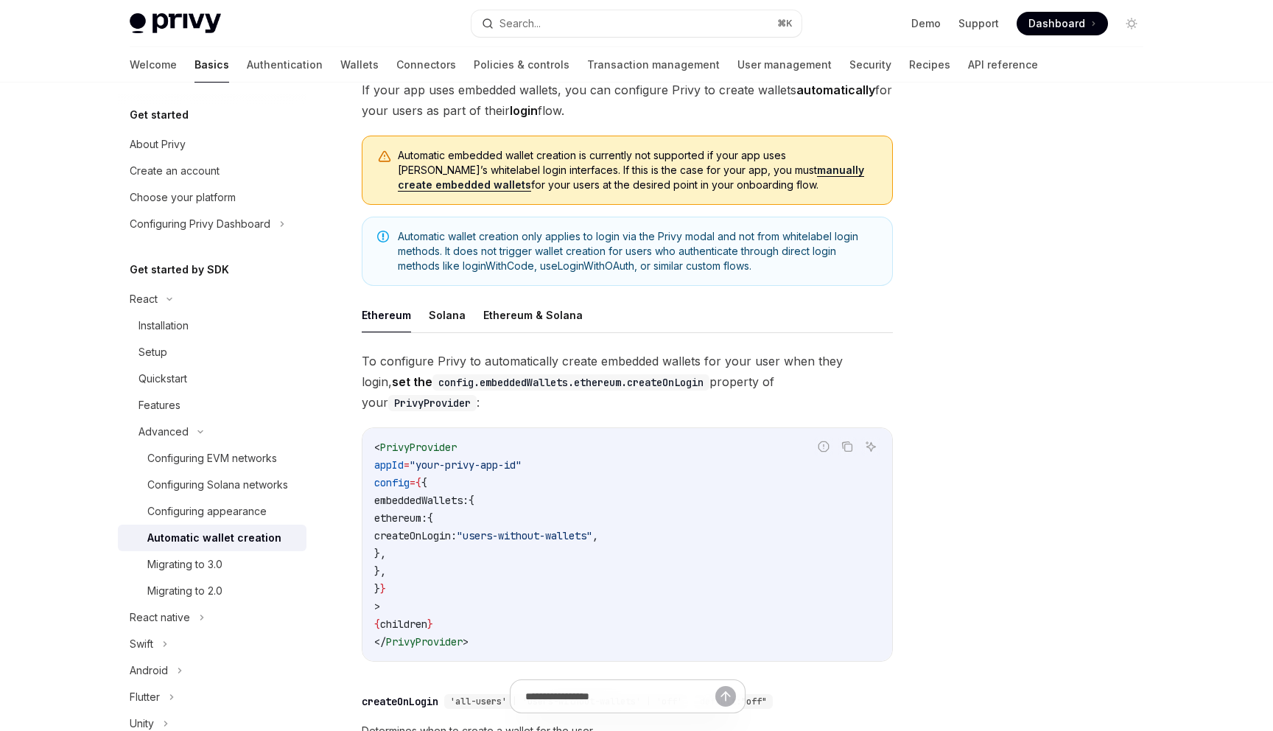
click at [786, 173] on link "manually create embedded wallets" at bounding box center [631, 178] width 467 height 28
type textarea "*"
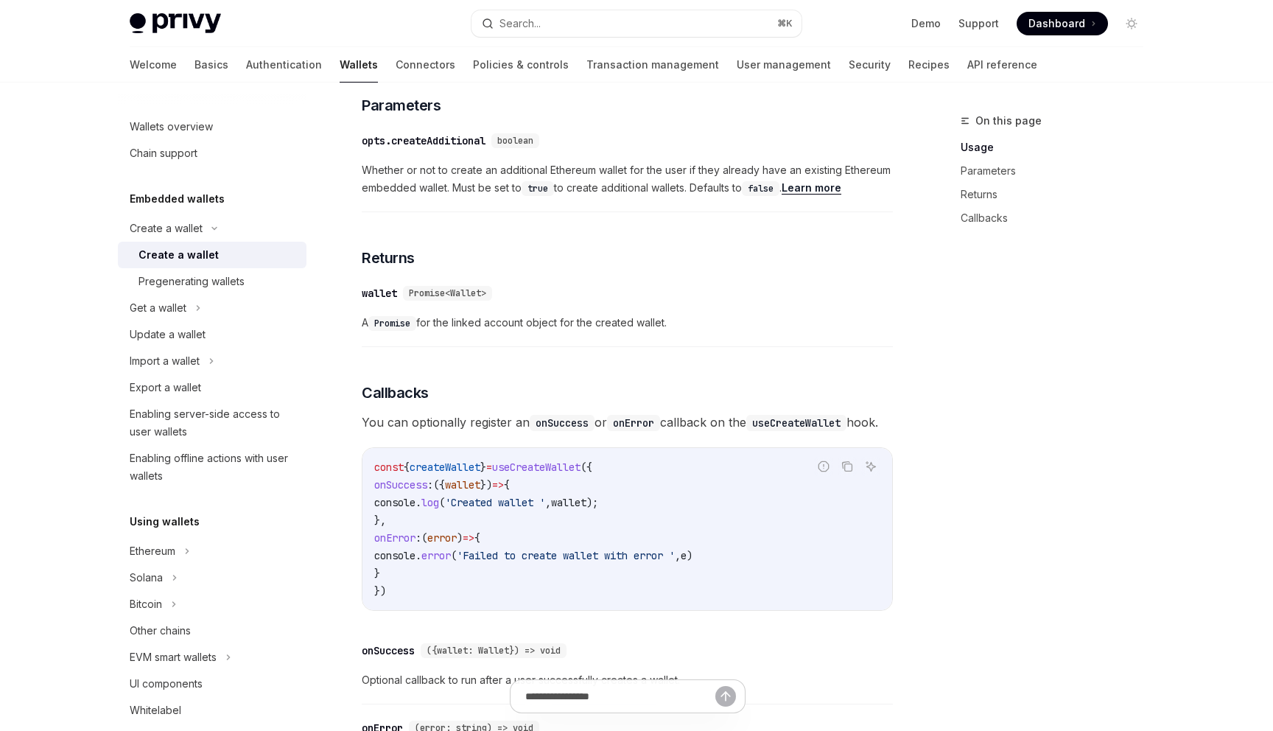
scroll to position [839, 0]
